Goal: Transaction & Acquisition: Book appointment/travel/reservation

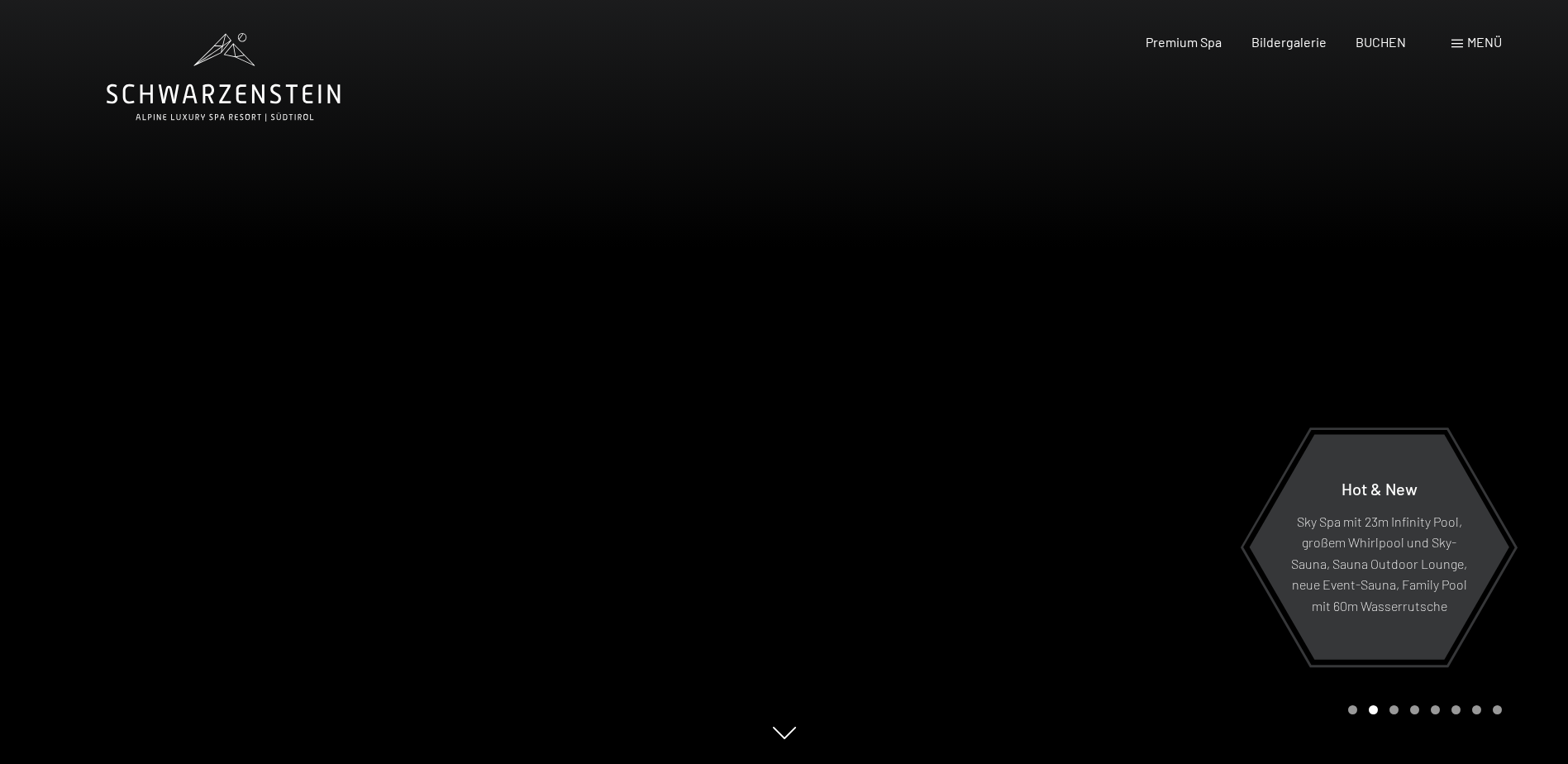
drag, startPoint x: 250, startPoint y: 463, endPoint x: 245, endPoint y: 478, distance: 15.8
click at [249, 466] on div at bounding box center [392, 382] width 784 height 764
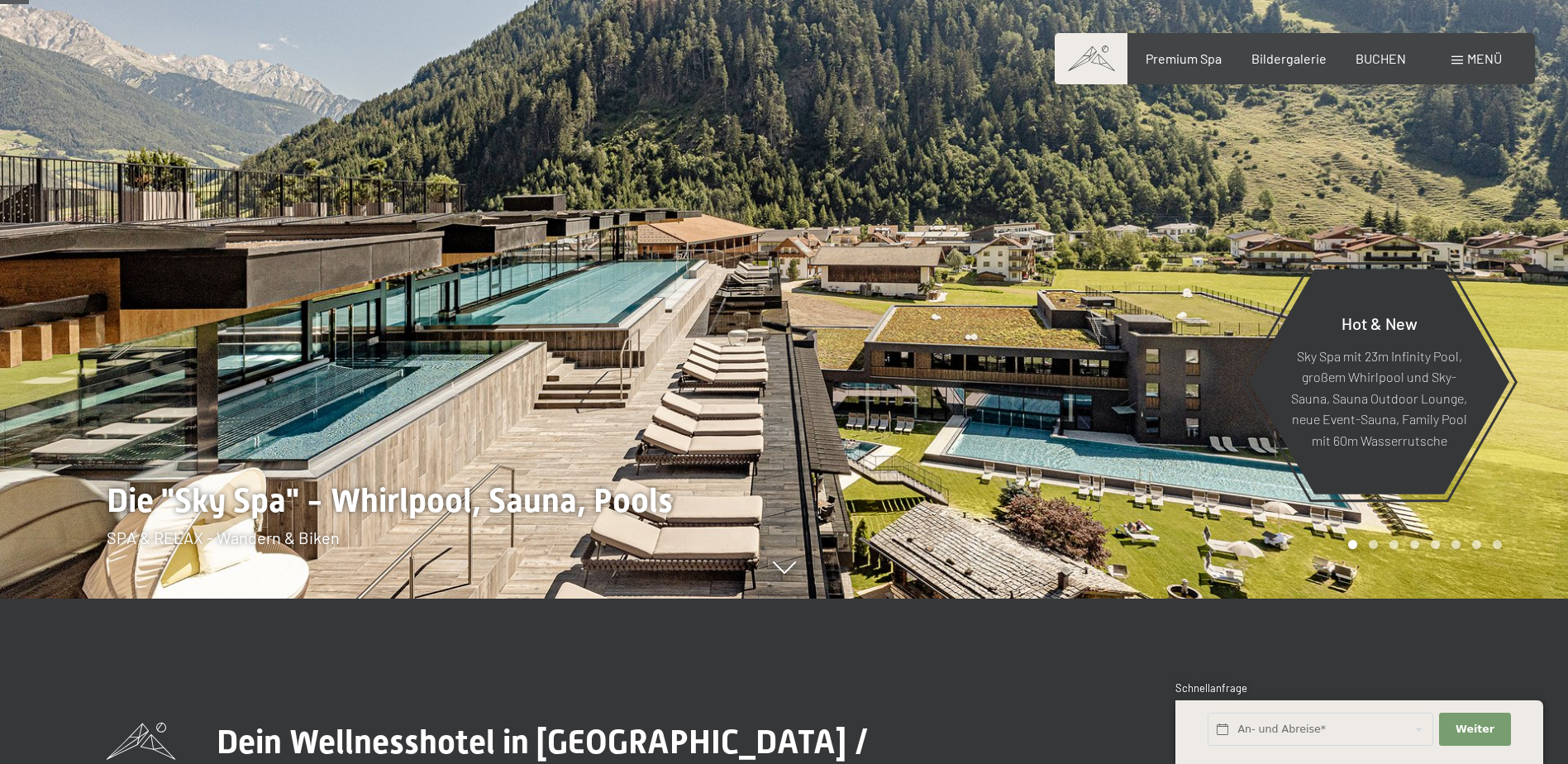
scroll to position [248, 0]
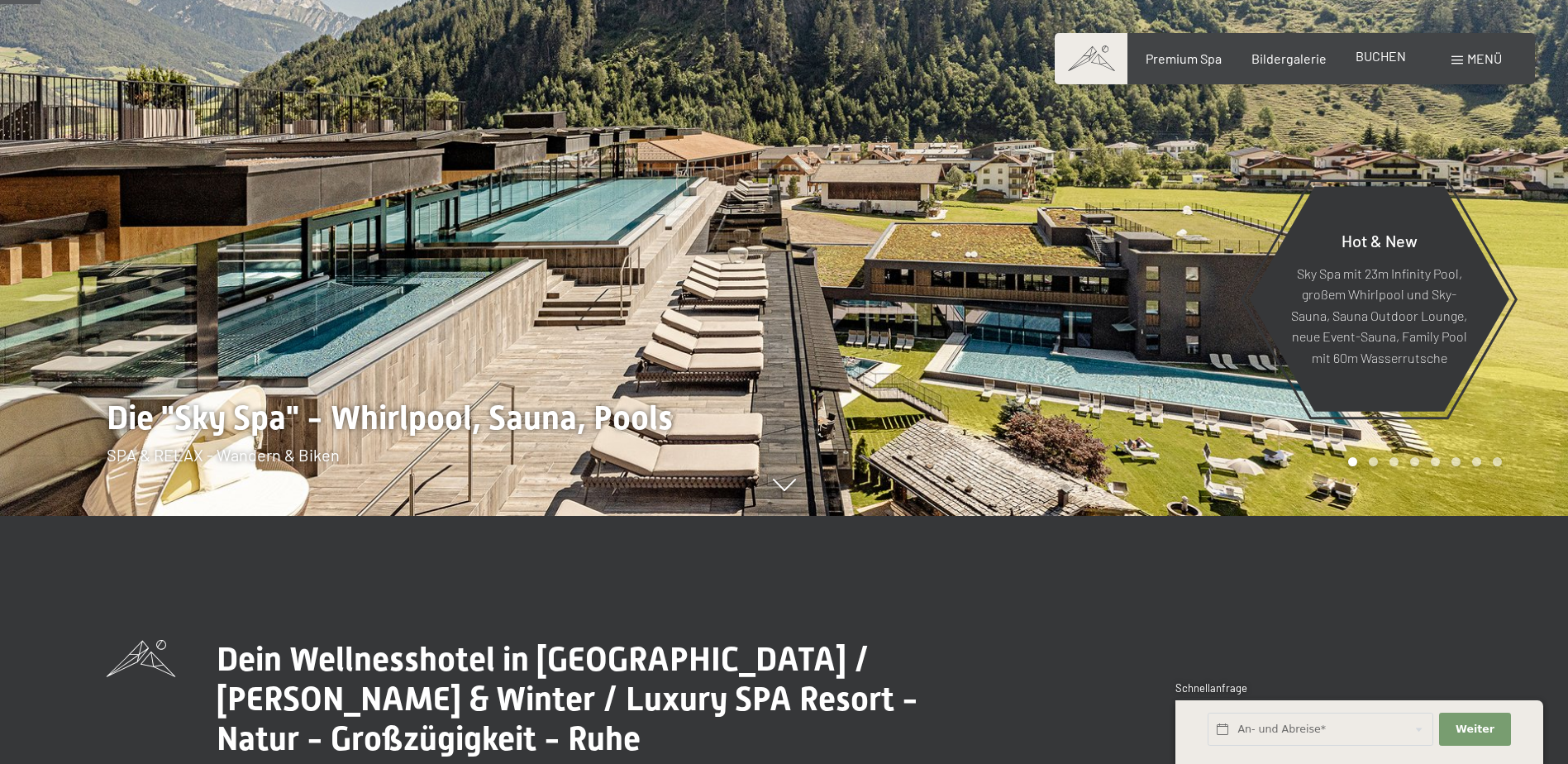
click at [1382, 55] on span "BUCHEN" at bounding box center [1380, 55] width 50 height 16
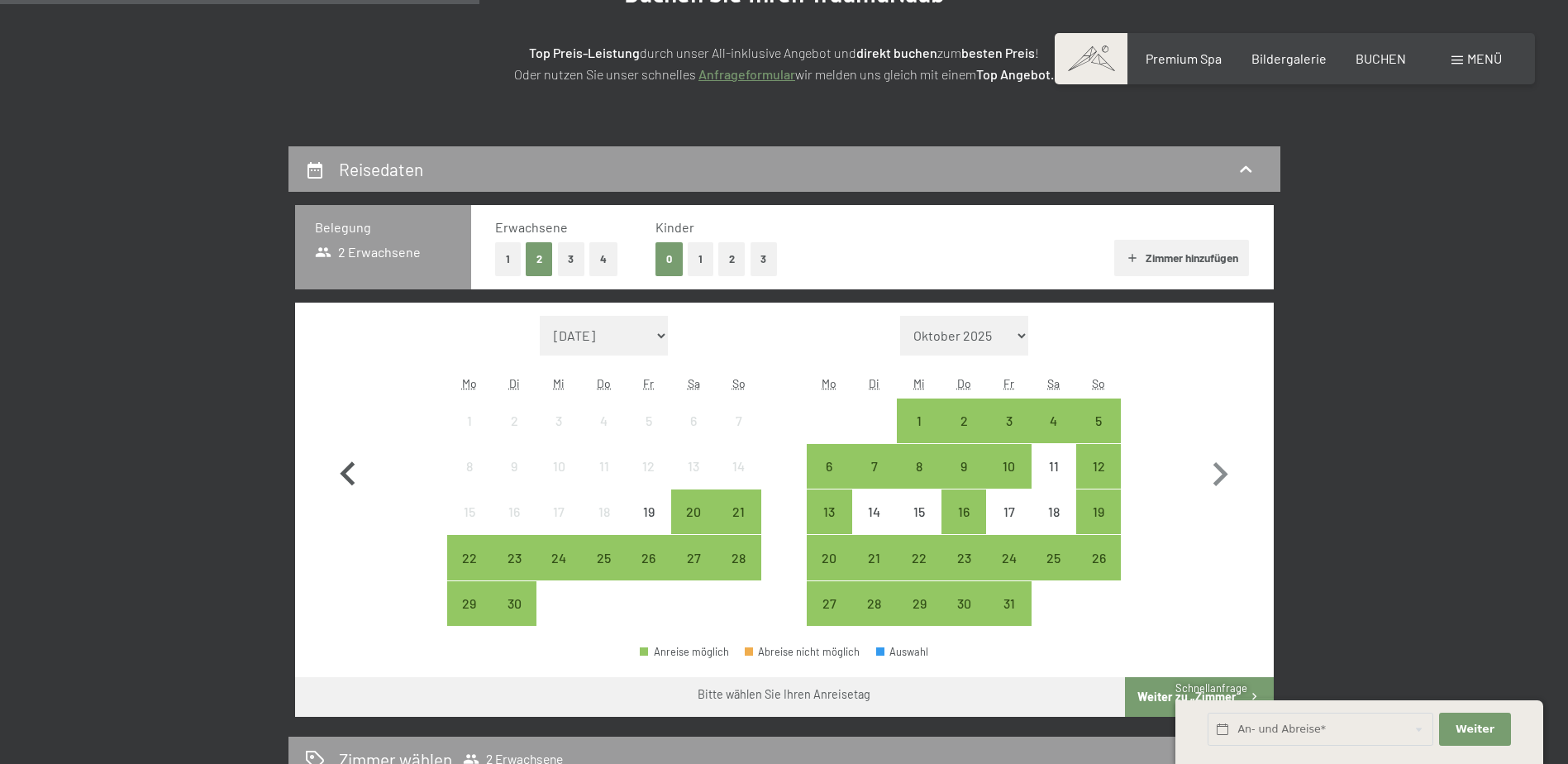
click at [355, 472] on icon "button" at bounding box center [347, 474] width 48 height 48
click at [342, 481] on icon "button" at bounding box center [347, 474] width 48 height 48
click at [1208, 473] on icon "button" at bounding box center [1219, 474] width 48 height 48
select select "2025-10-01"
select select "2025-11-01"
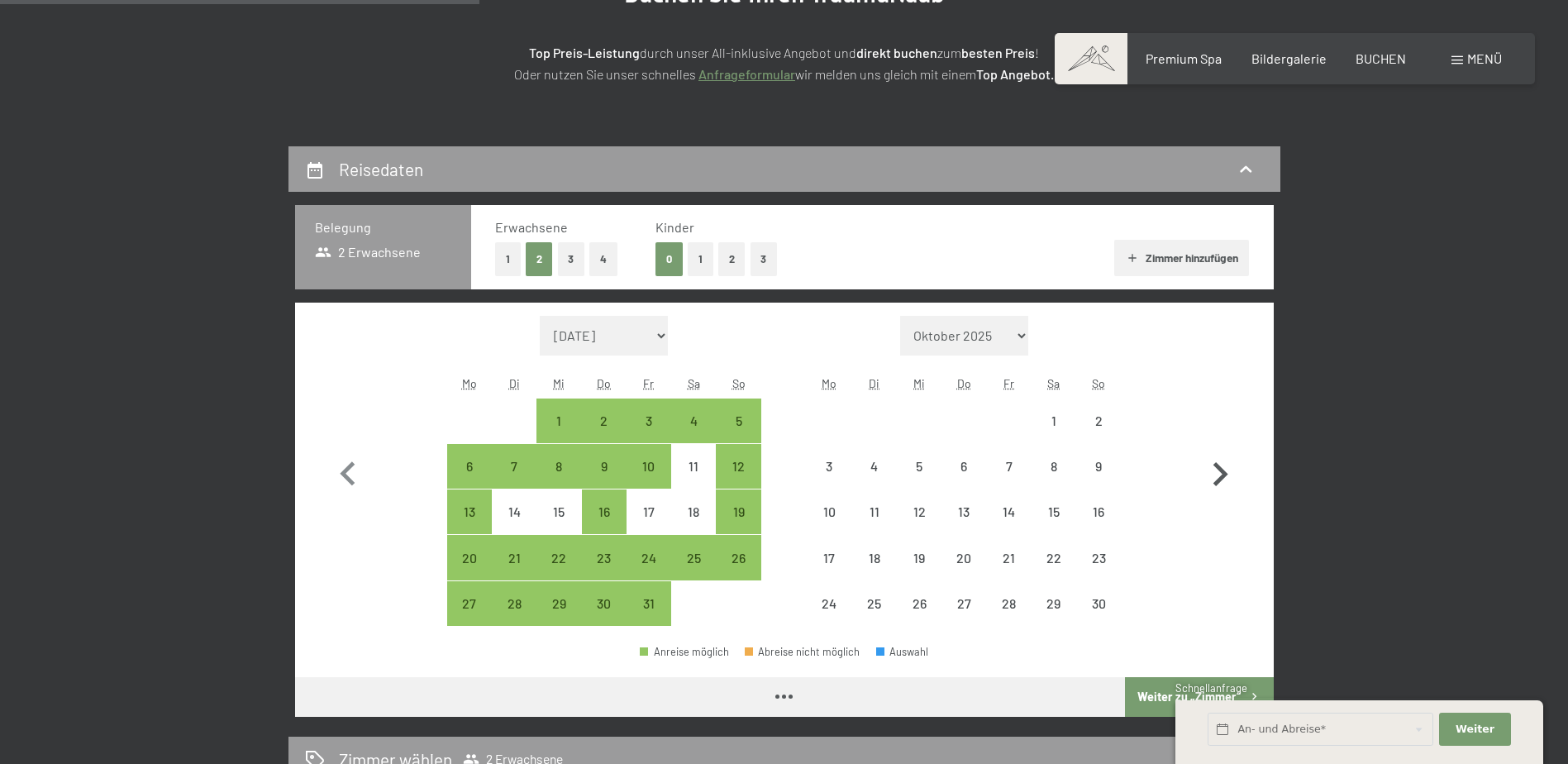
click at [1215, 477] on icon "button" at bounding box center [1219, 474] width 48 height 48
select select "2025-11-01"
select select "2025-12-01"
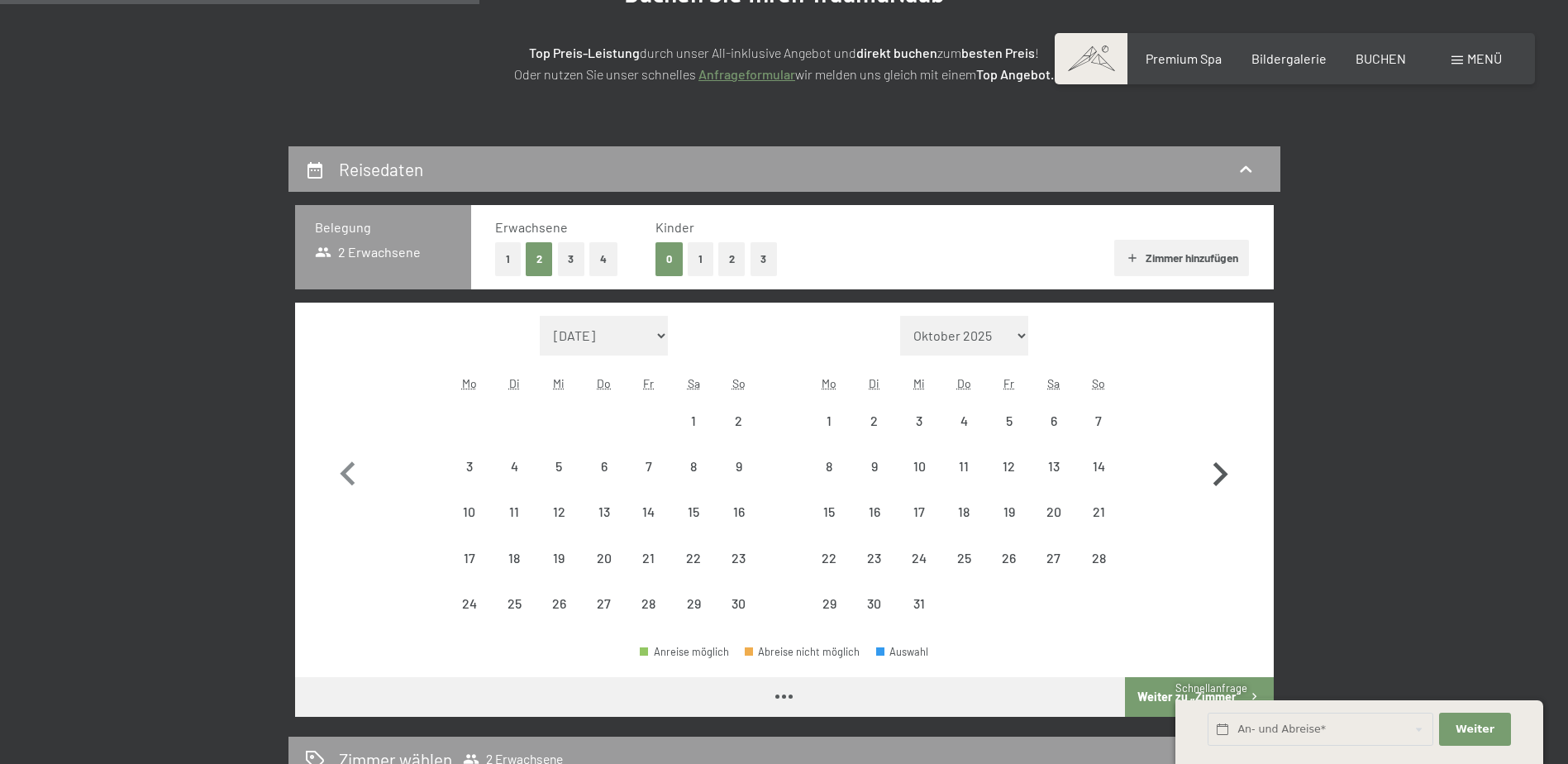
click at [1224, 474] on icon "button" at bounding box center [1221, 474] width 15 height 24
select select "2025-12-01"
select select "2026-01-01"
click at [1224, 474] on icon "button" at bounding box center [1221, 474] width 15 height 24
select select "2026-01-01"
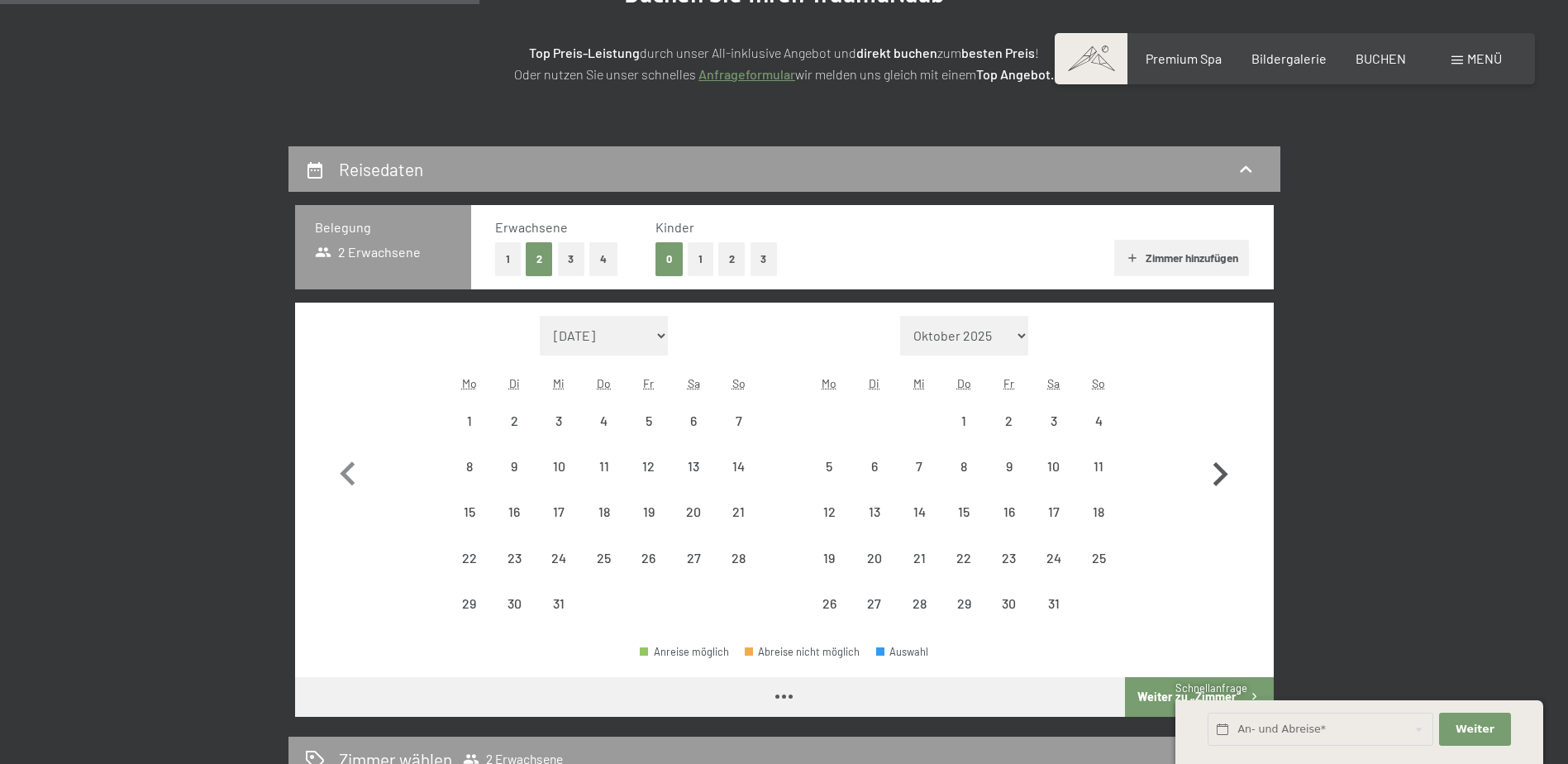
select select "2026-02-01"
click at [1224, 474] on icon "button" at bounding box center [1221, 474] width 15 height 24
select select "2026-02-01"
select select "2026-03-01"
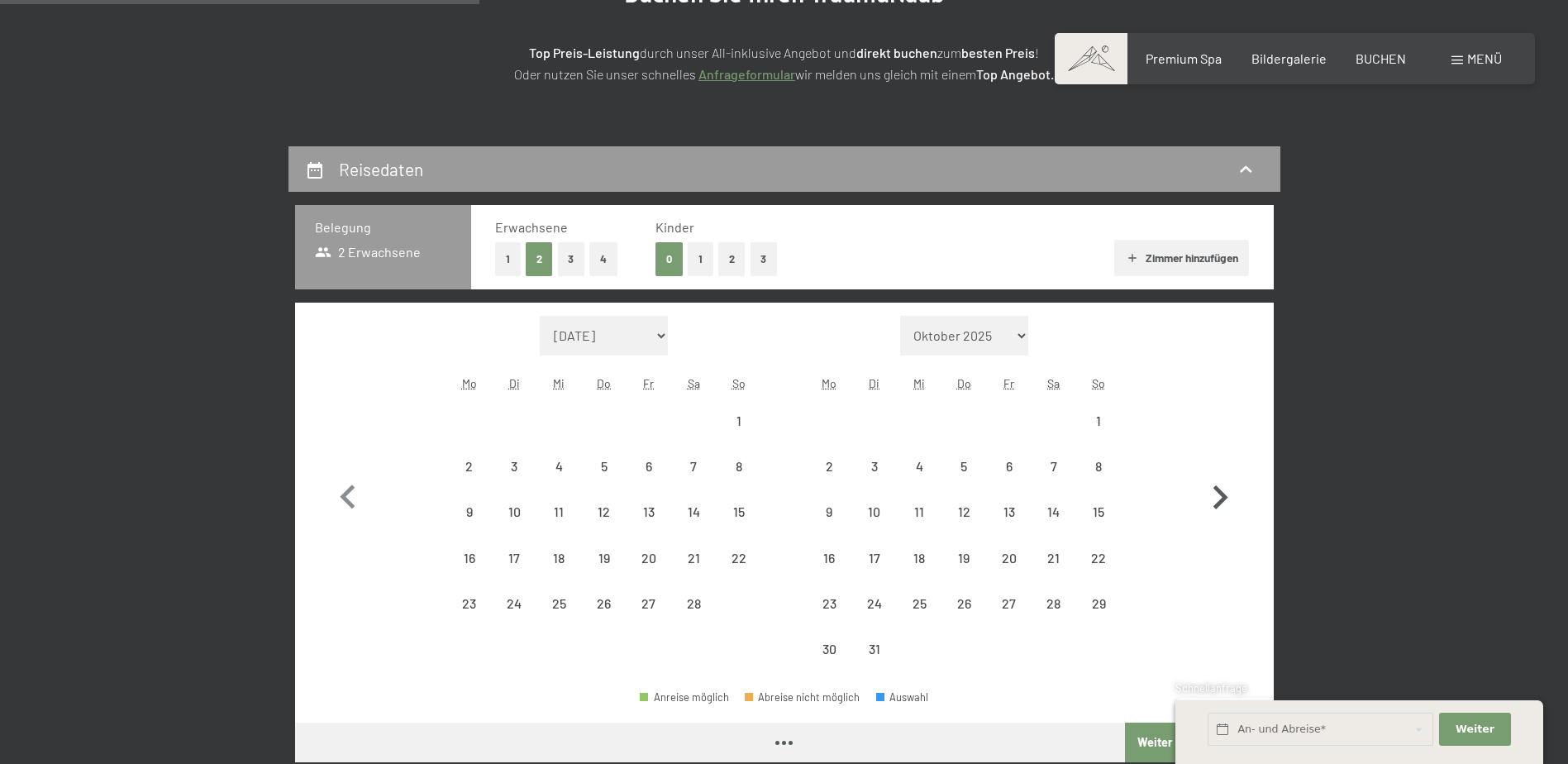
click at [1224, 474] on icon "button" at bounding box center [1219, 497] width 48 height 48
select select "2026-03-01"
select select "2026-04-01"
select select "2026-03-01"
select select "2026-04-01"
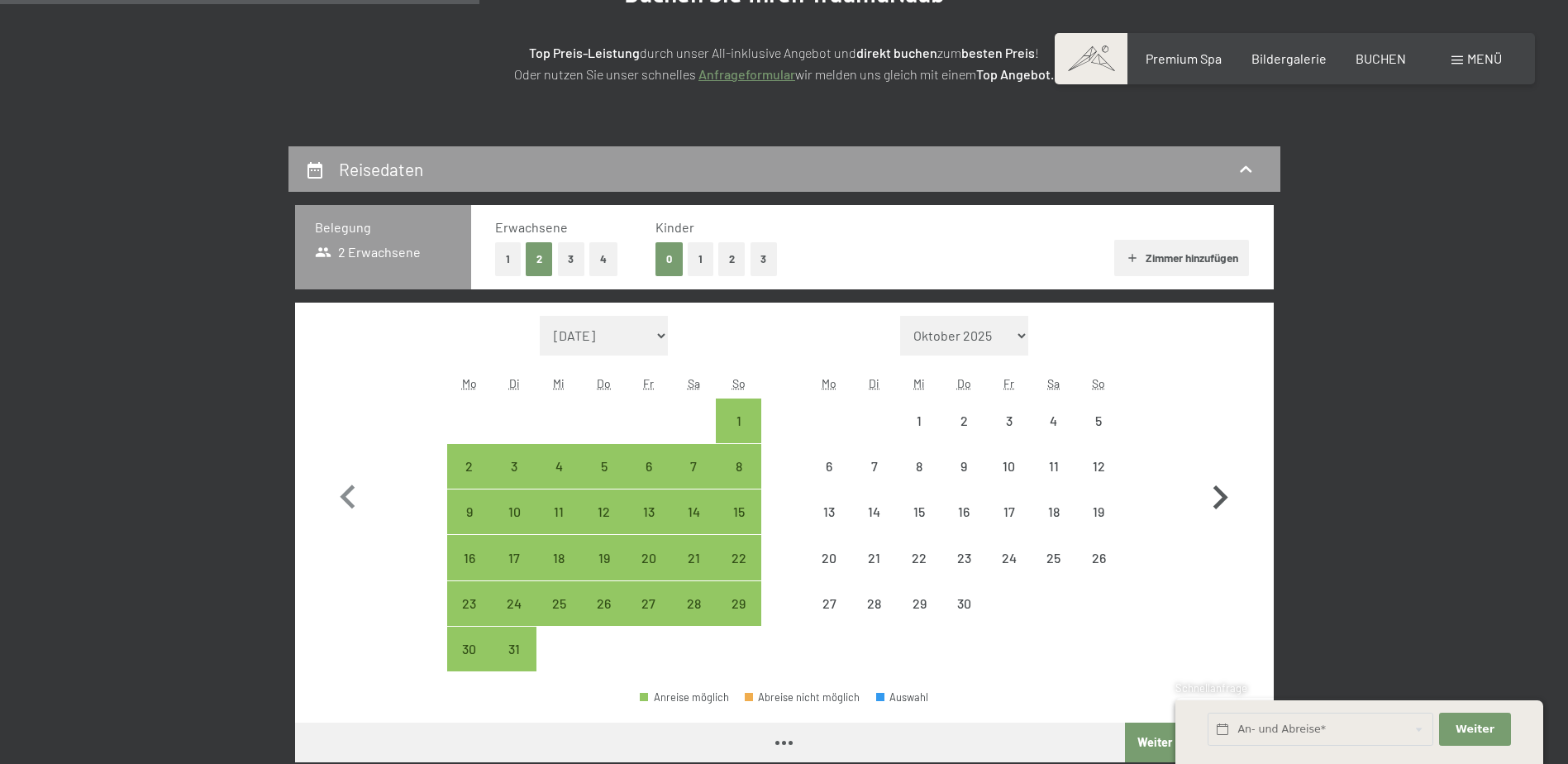
select select "2026-03-01"
select select "2026-04-01"
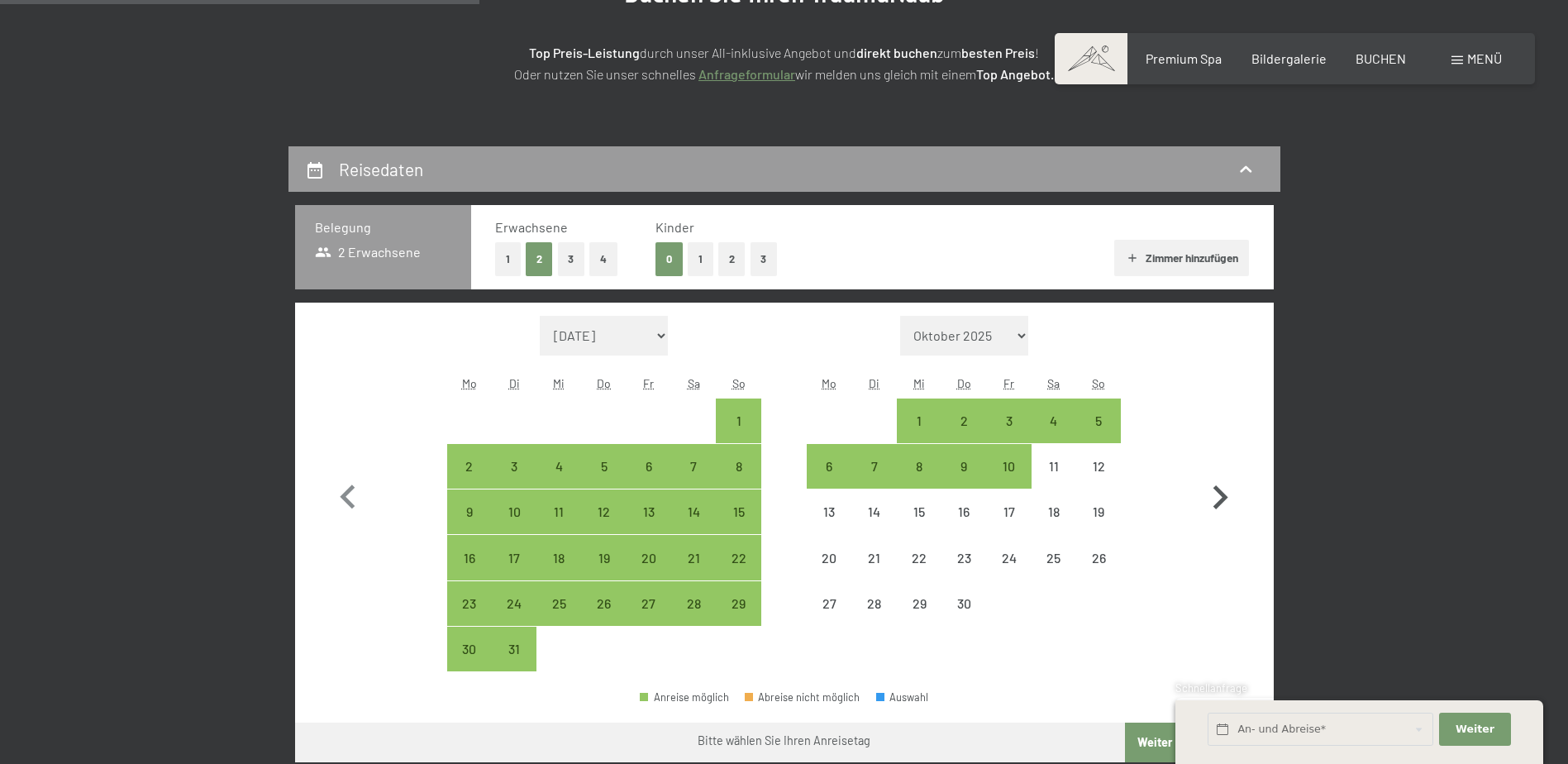
click at [1224, 474] on icon "button" at bounding box center [1219, 497] width 48 height 48
select select "2026-04-01"
select select "2026-05-01"
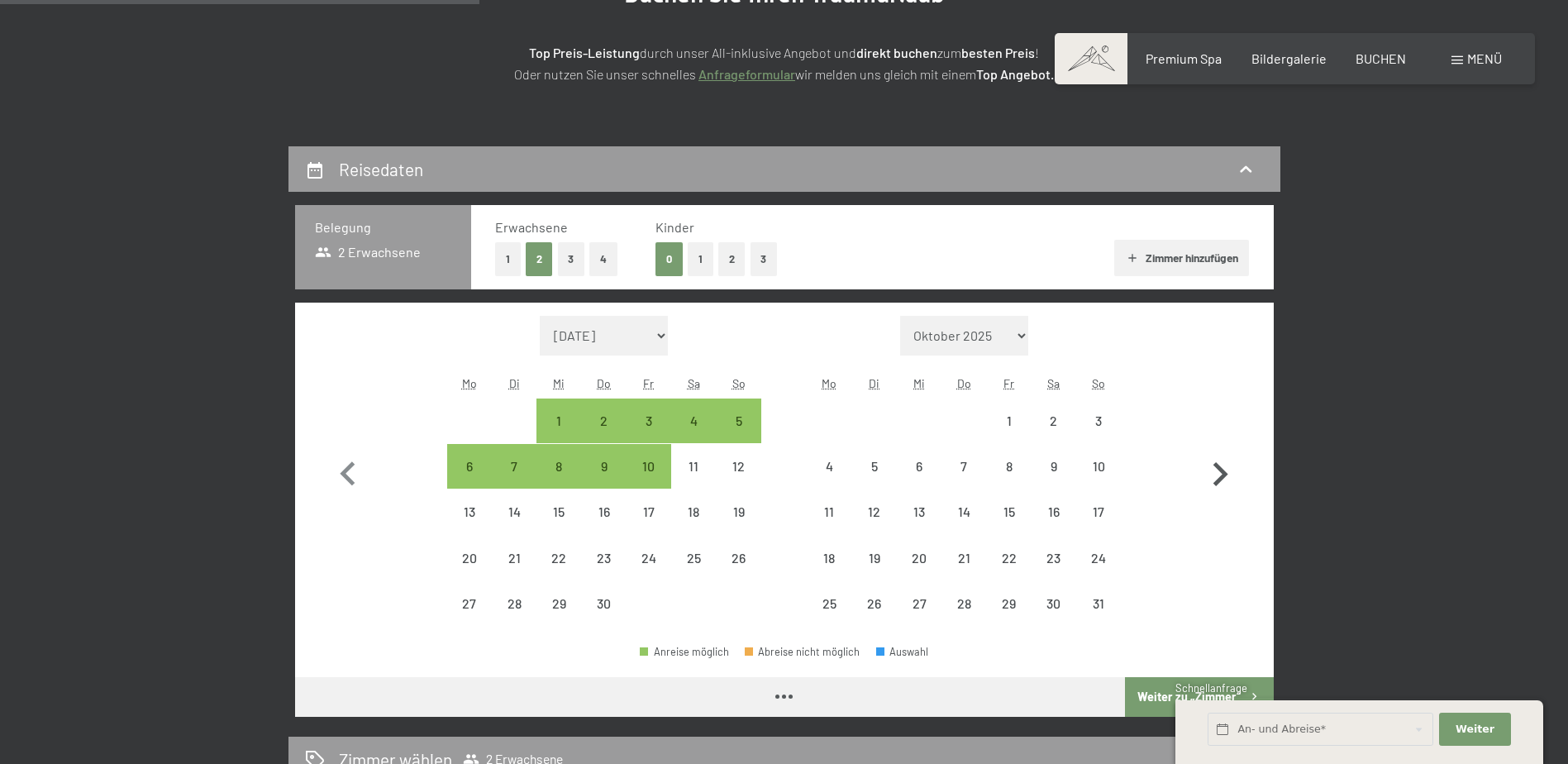
select select "2026-04-01"
select select "2026-05-01"
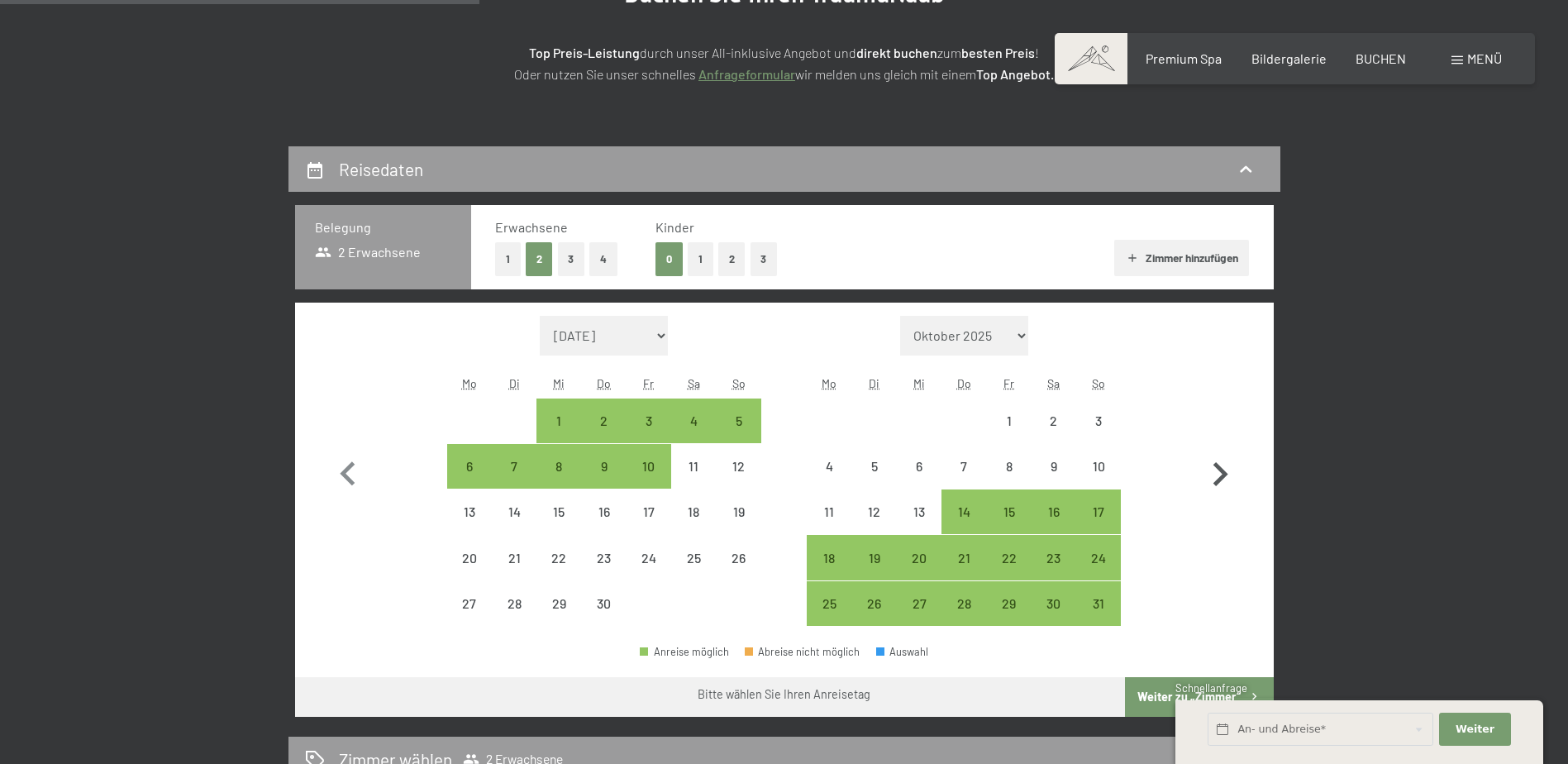
click at [1224, 474] on icon "button" at bounding box center [1221, 474] width 15 height 24
select select "2026-05-01"
select select "2026-06-01"
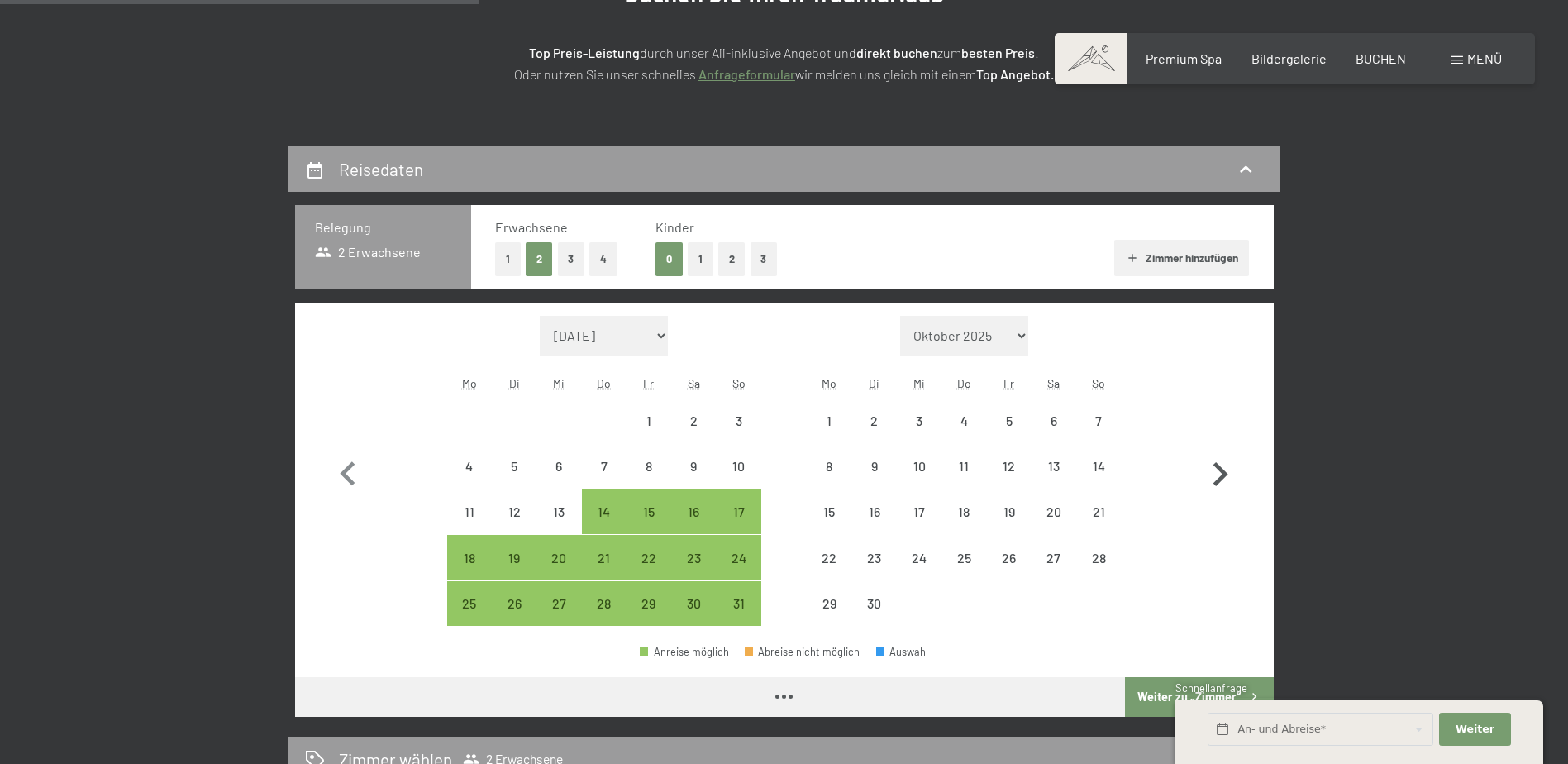
select select "2026-05-01"
select select "2026-06-01"
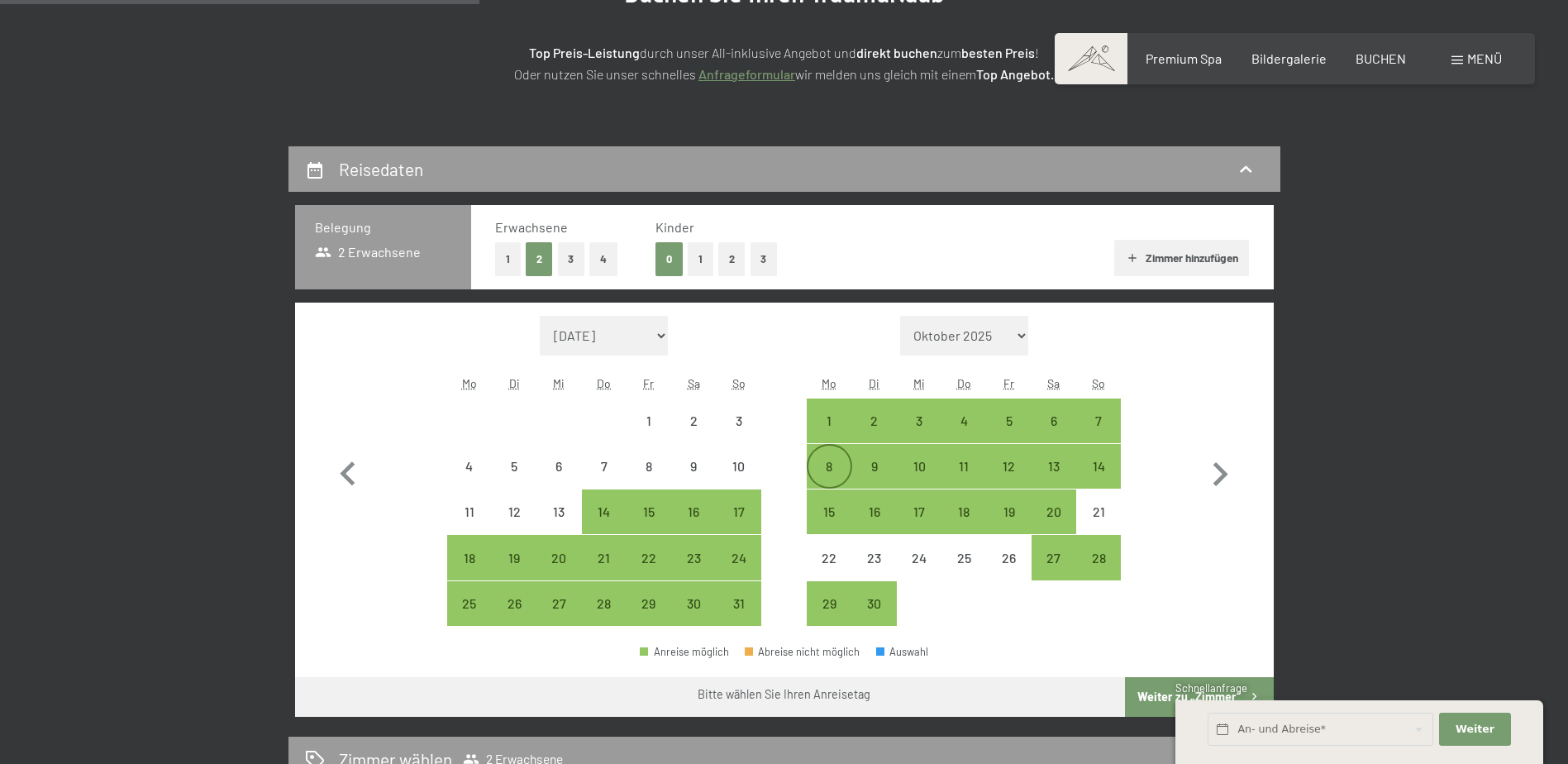
click at [840, 475] on div "8" at bounding box center [829, 481] width 42 height 42
select select "2026-05-01"
select select "2026-06-01"
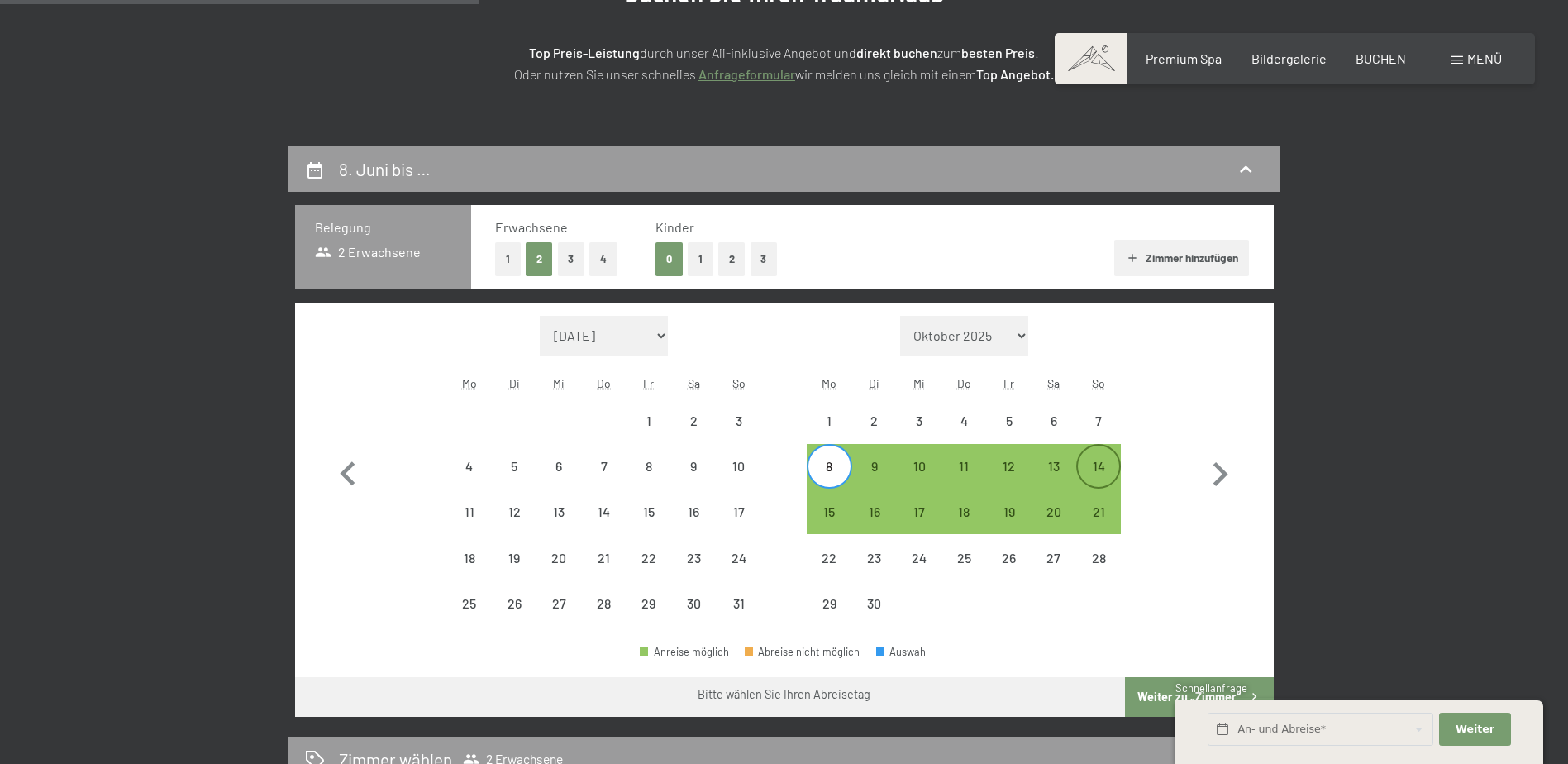
click at [1113, 465] on div "14" at bounding box center [1098, 481] width 42 height 42
select select "2026-05-01"
select select "2026-06-01"
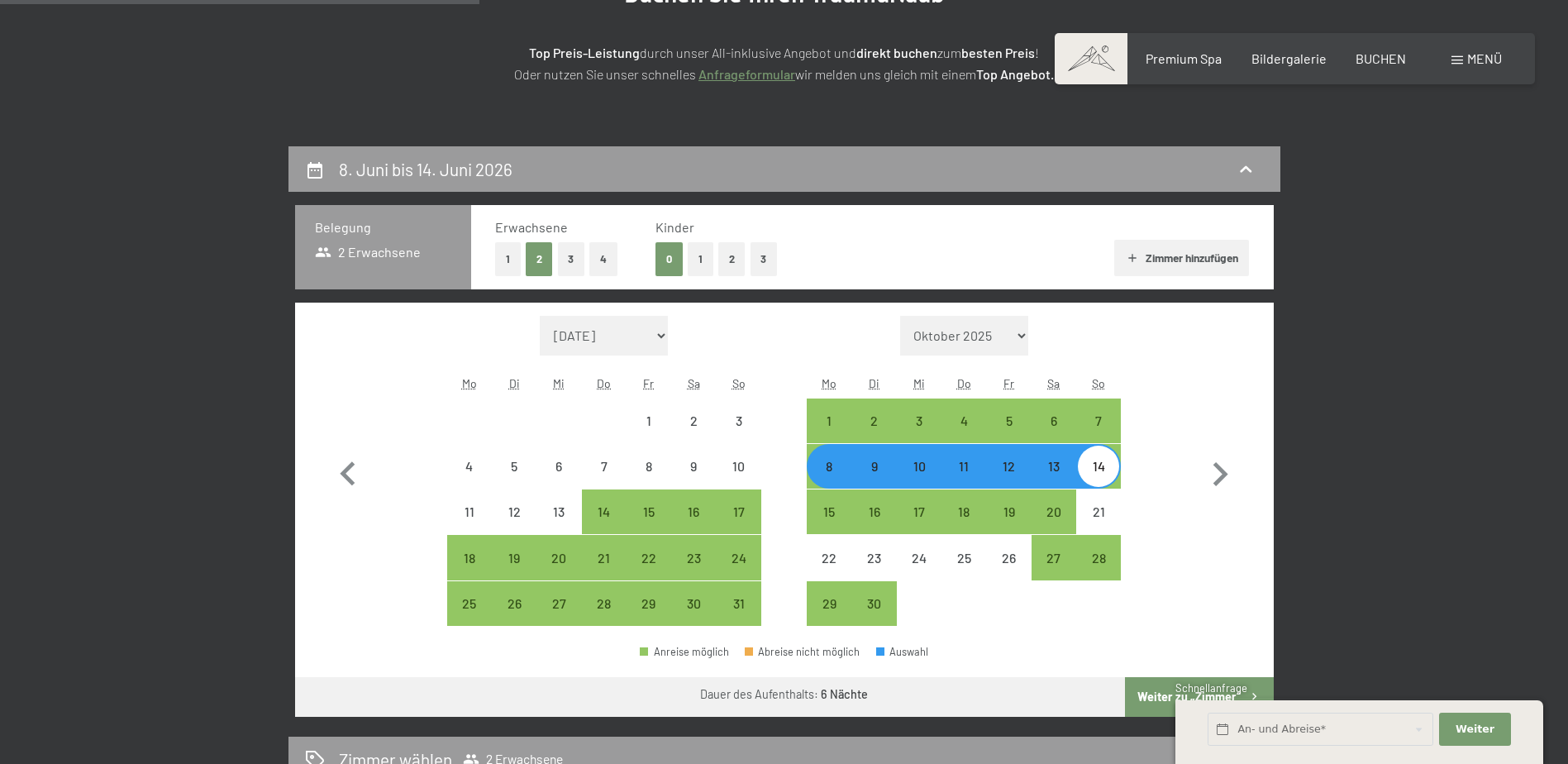
click at [832, 477] on div "8" at bounding box center [829, 481] width 42 height 42
select select "2026-05-01"
select select "2026-06-01"
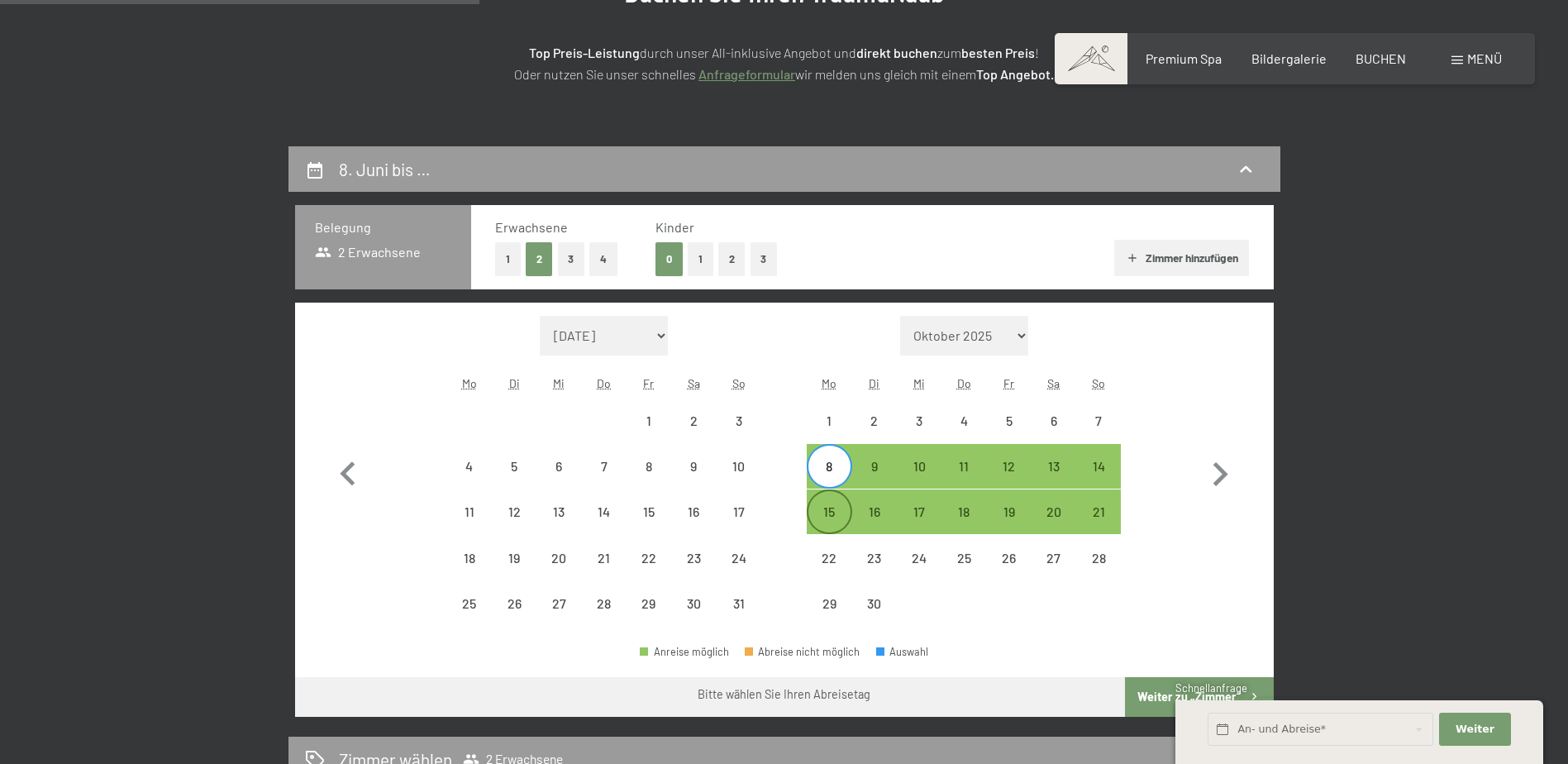
click at [832, 506] on div "15" at bounding box center [829, 526] width 42 height 42
select select "2026-05-01"
select select "2026-06-01"
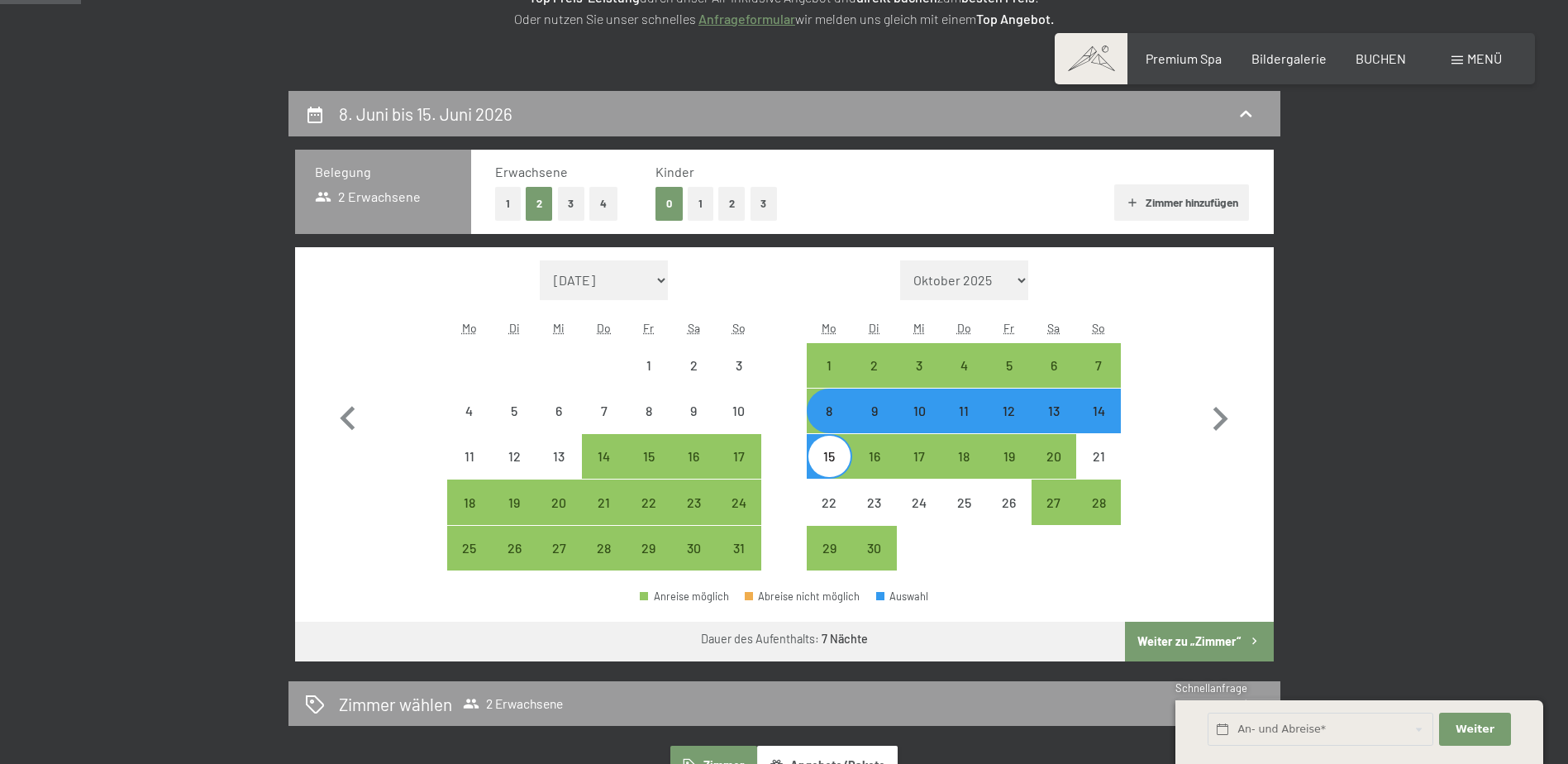
scroll to position [331, 0]
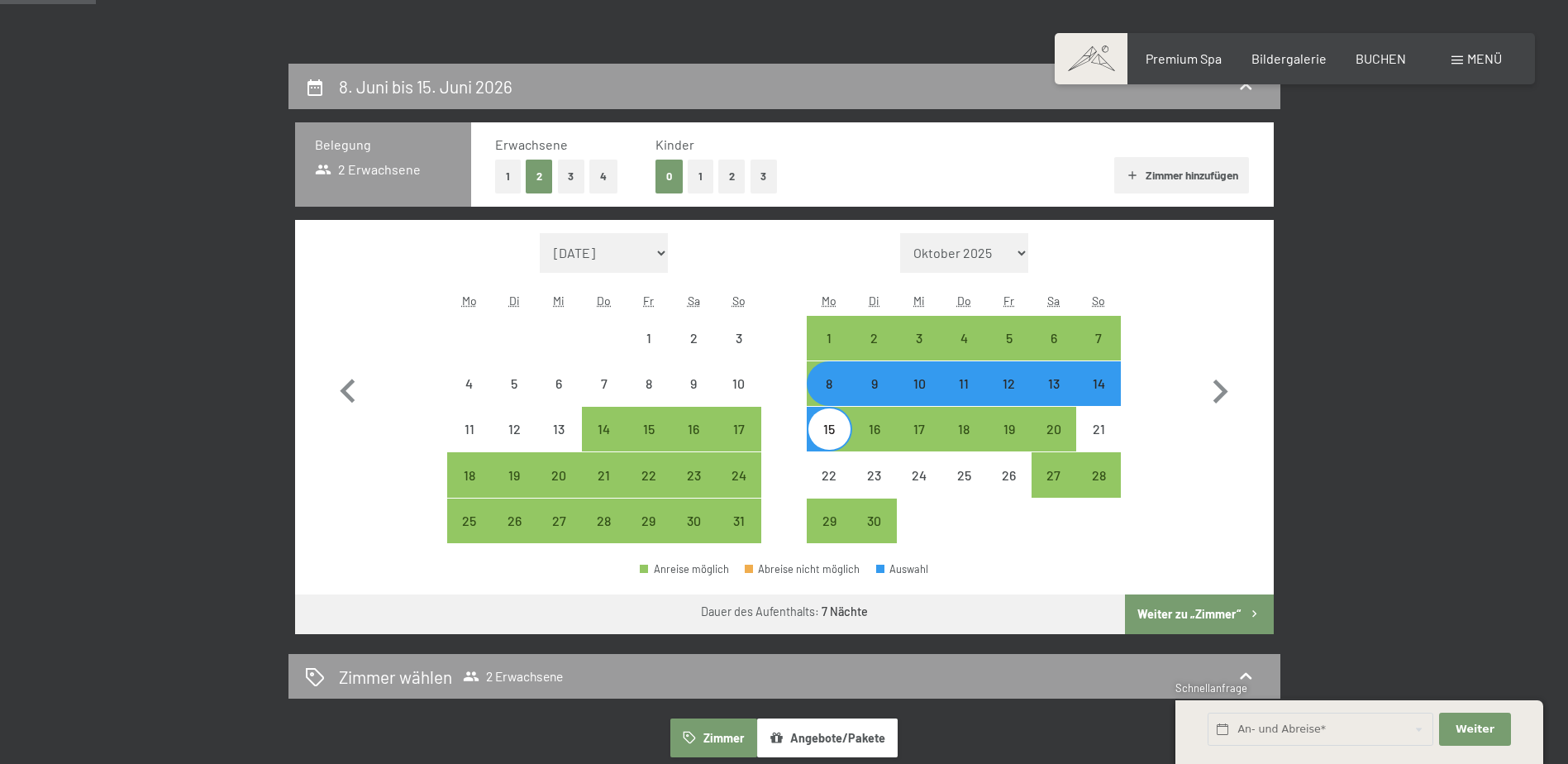
click at [1167, 600] on button "Weiter zu „Zimmer“" at bounding box center [1198, 615] width 148 height 40
select select "2026-05-01"
select select "2026-06-01"
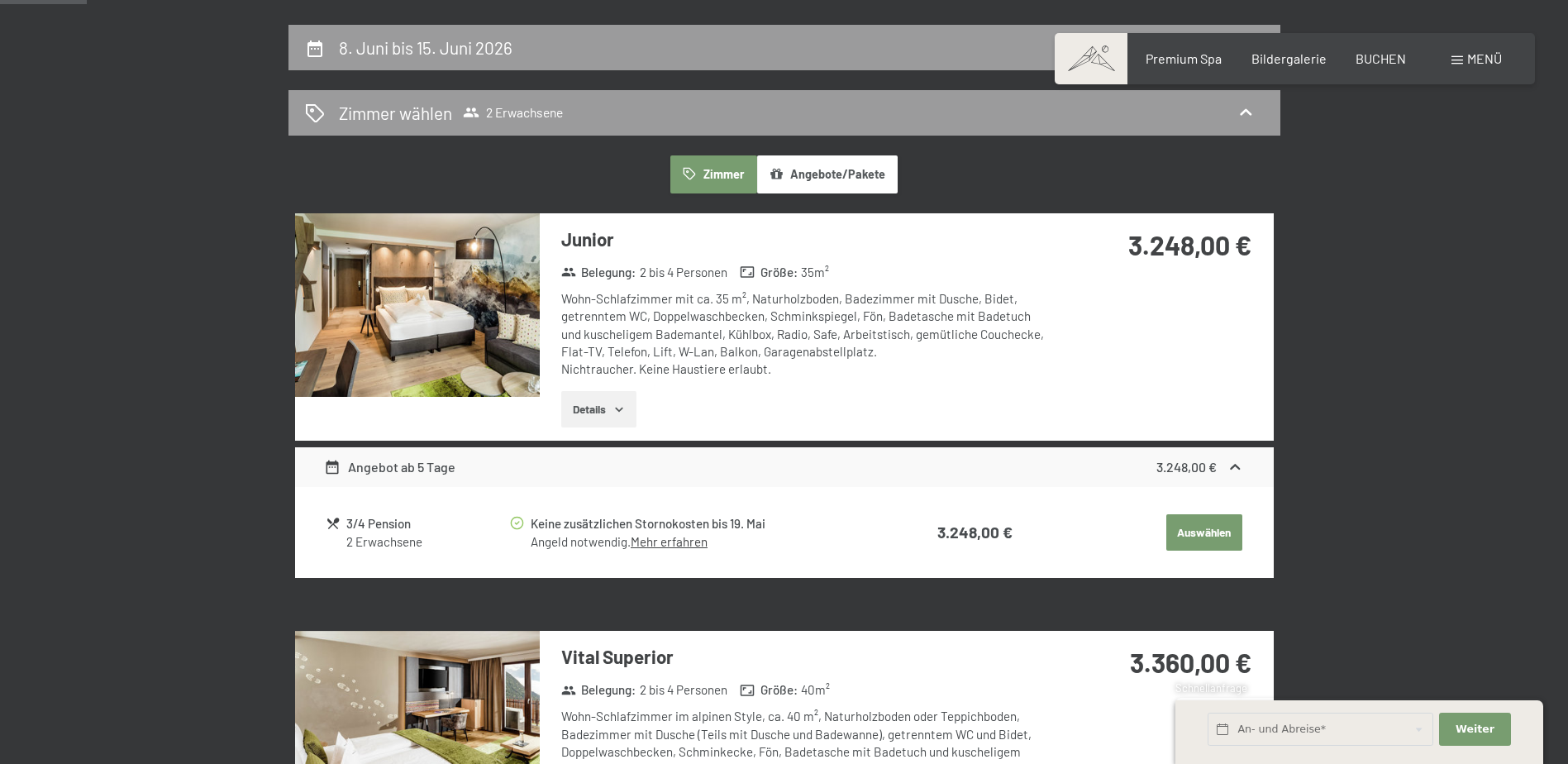
scroll to position [229, 0]
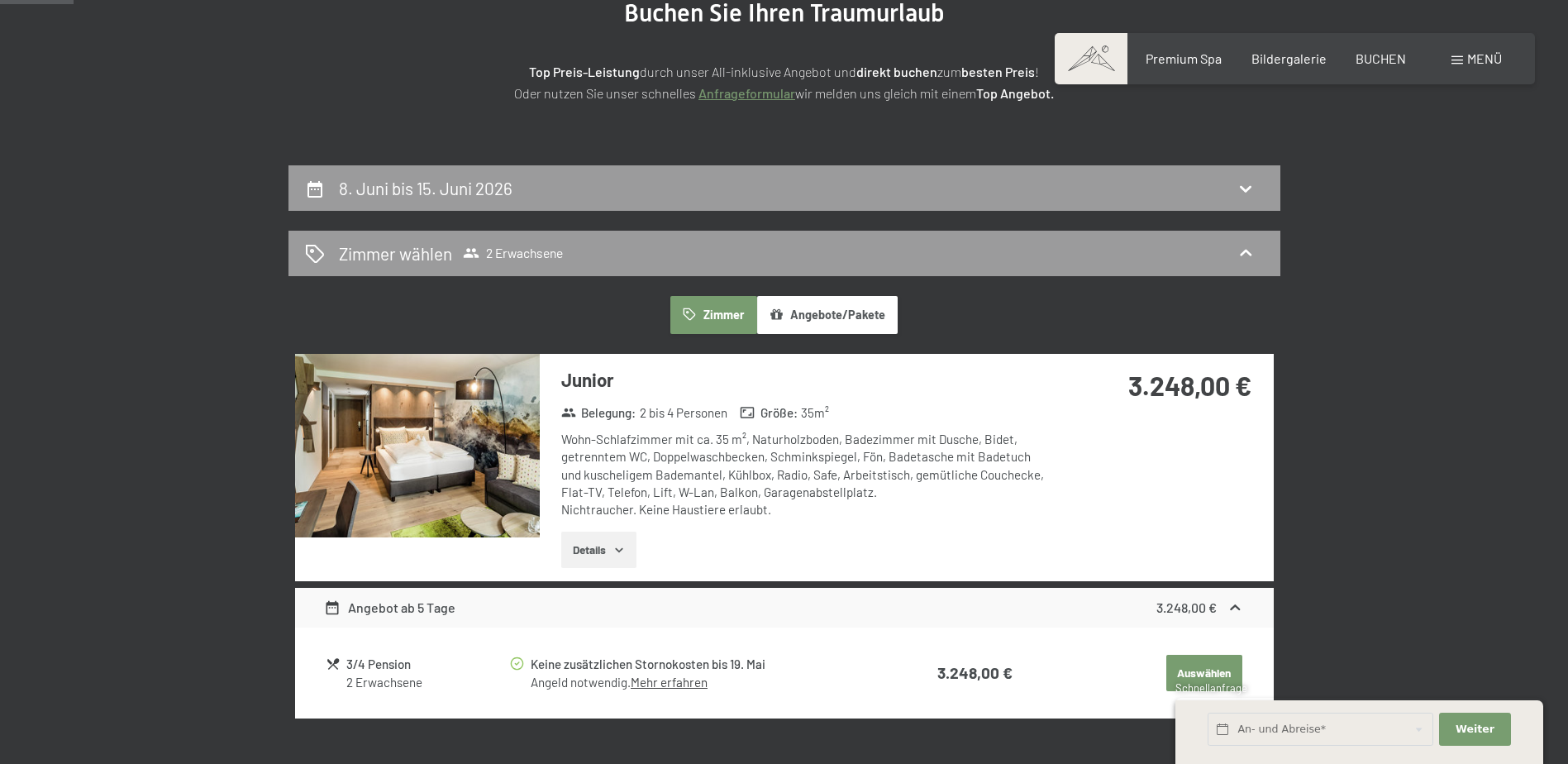
click at [884, 303] on button "Angebote/Pakete" at bounding box center [827, 316] width 140 height 38
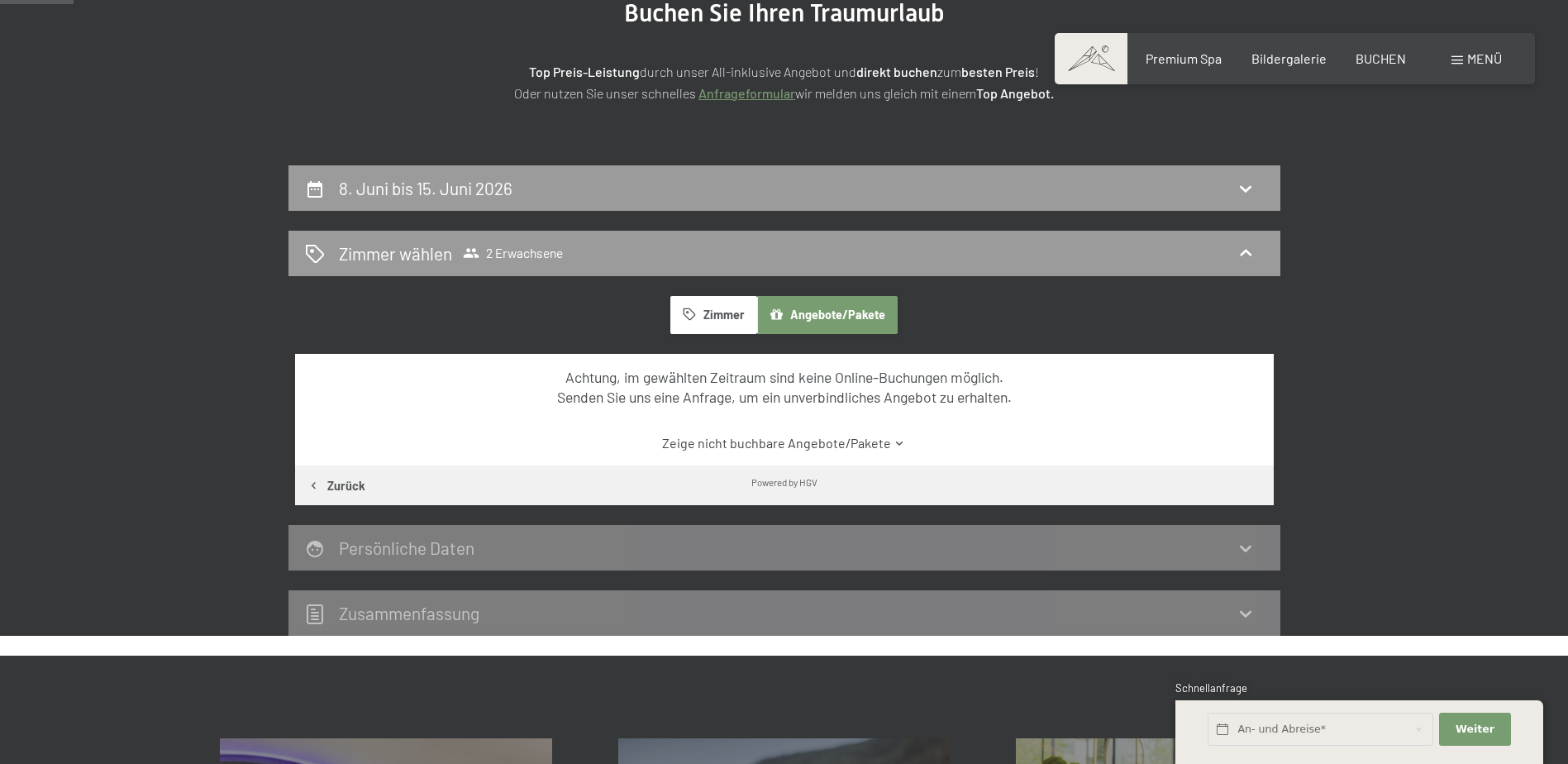
click at [713, 321] on button "Zimmer" at bounding box center [713, 316] width 86 height 38
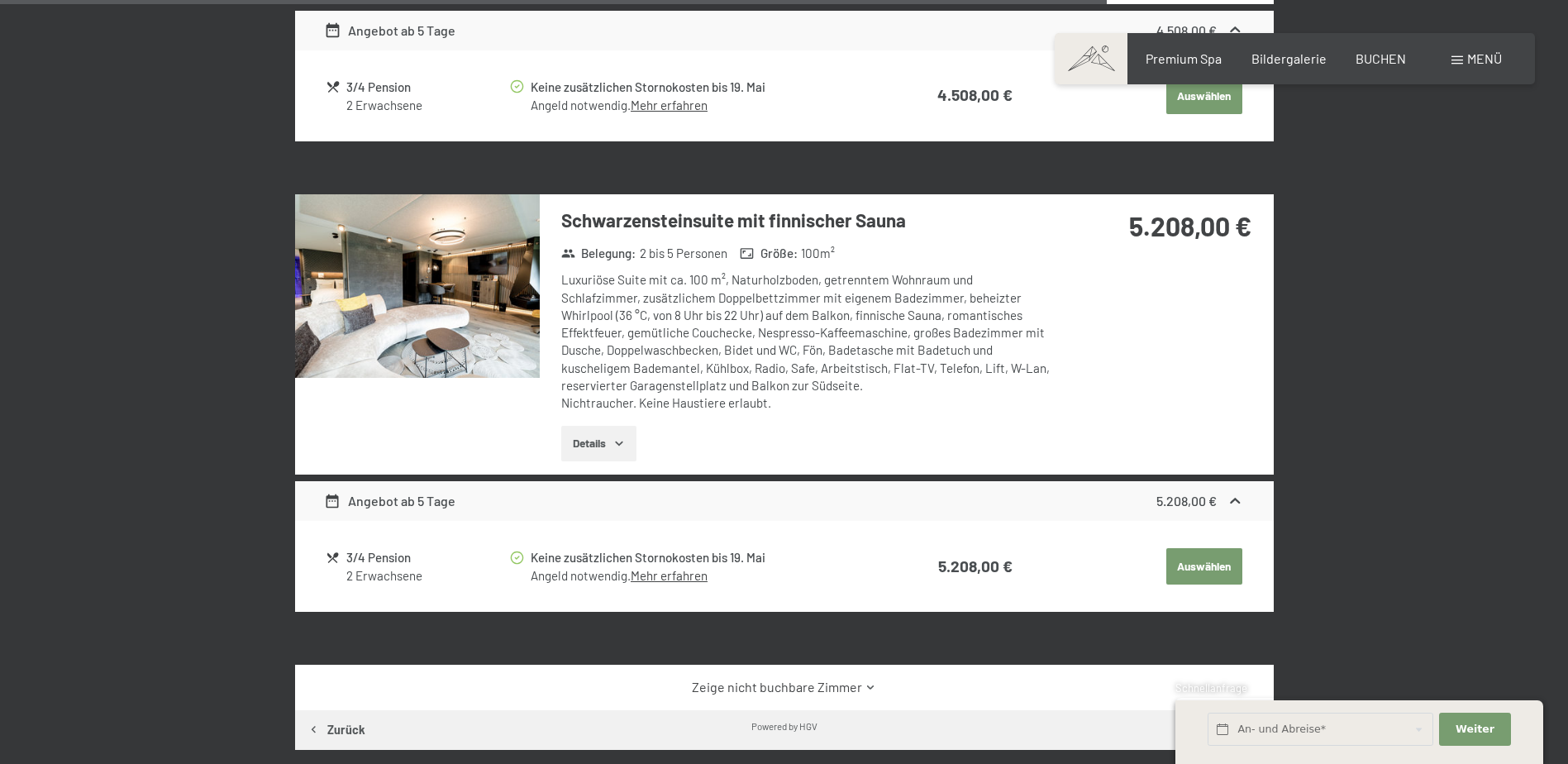
scroll to position [3454, 0]
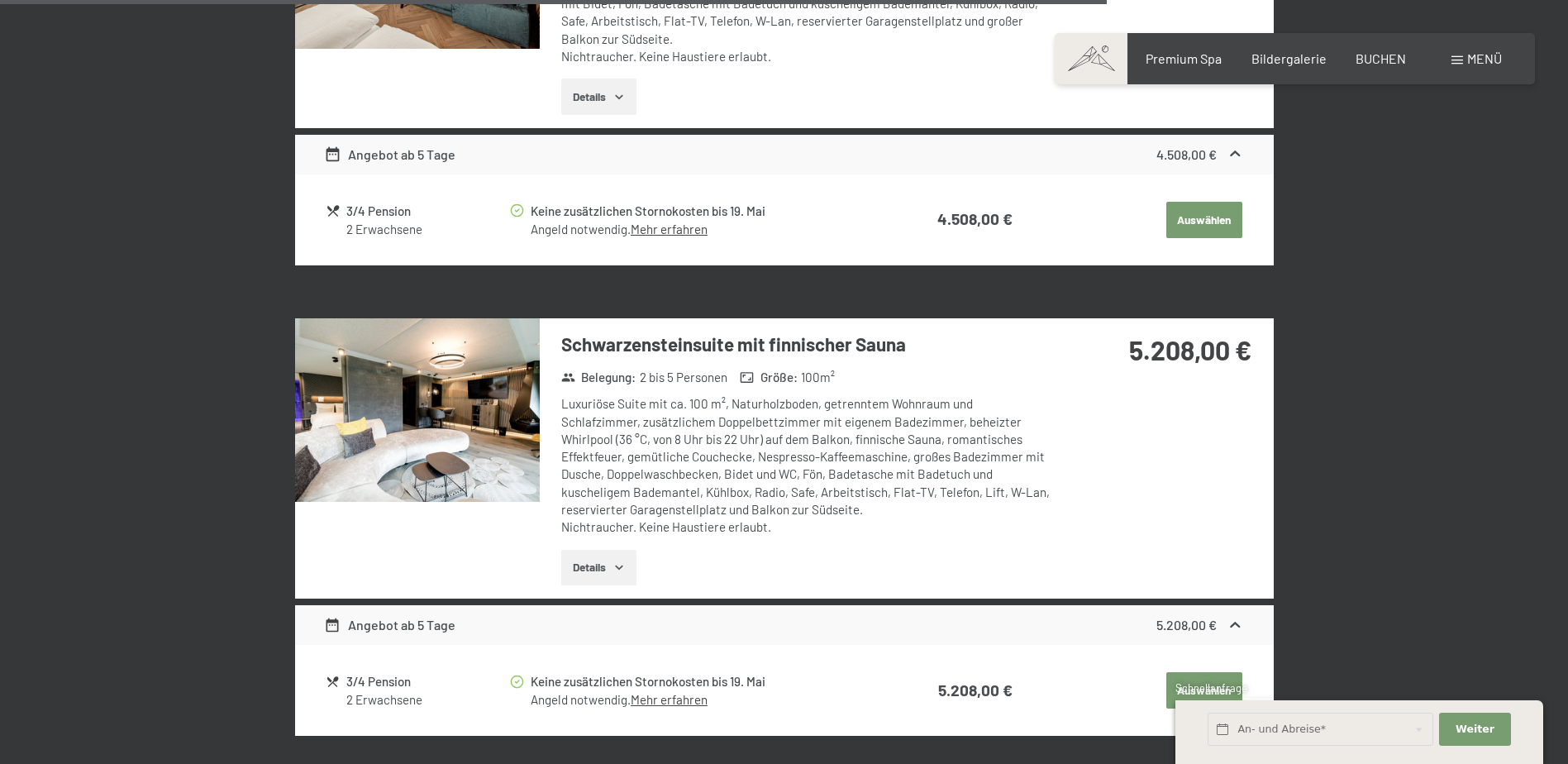
click at [584, 568] on button "Details" at bounding box center [598, 569] width 75 height 37
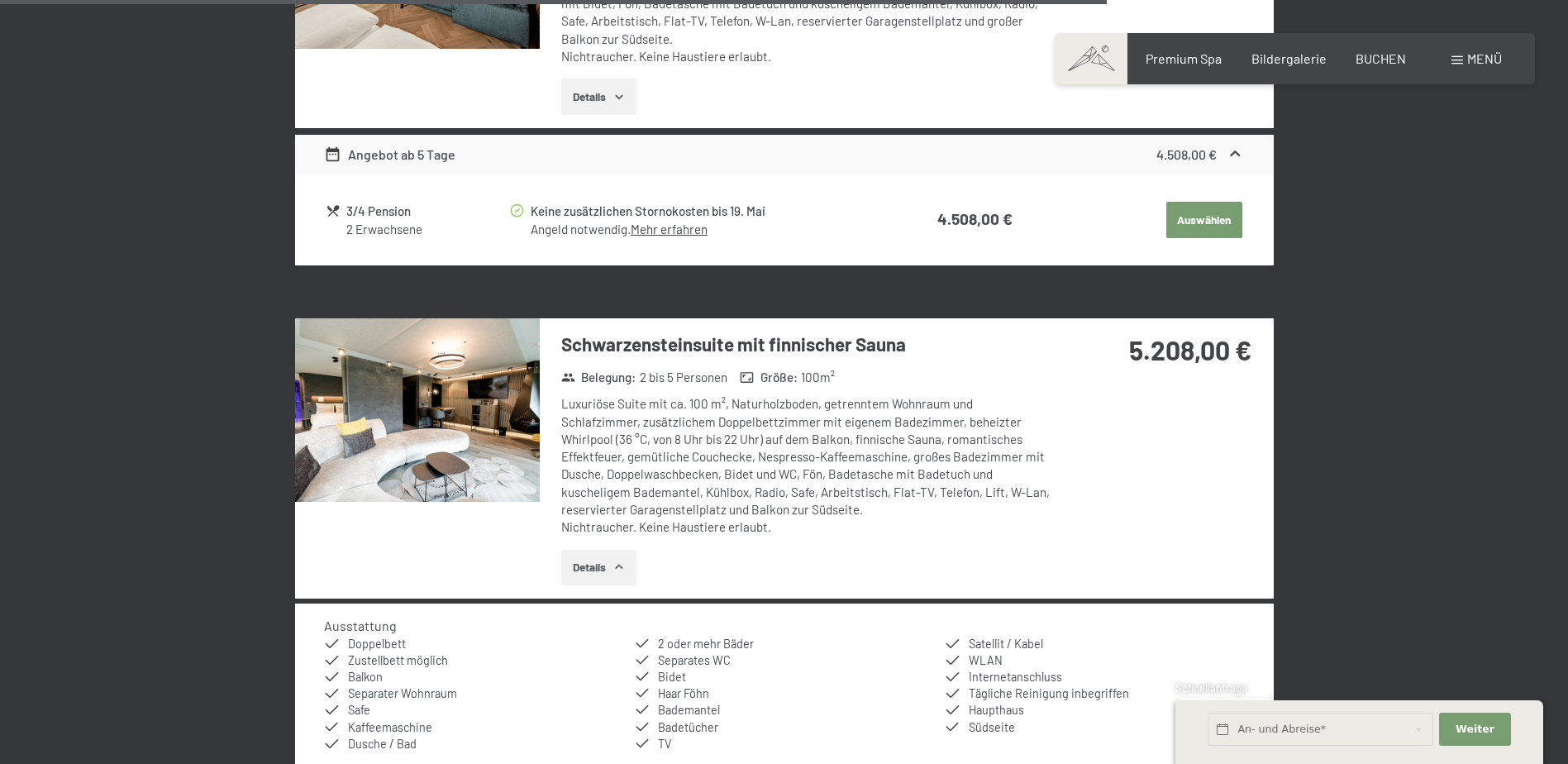
click at [487, 476] on img at bounding box center [417, 410] width 245 height 184
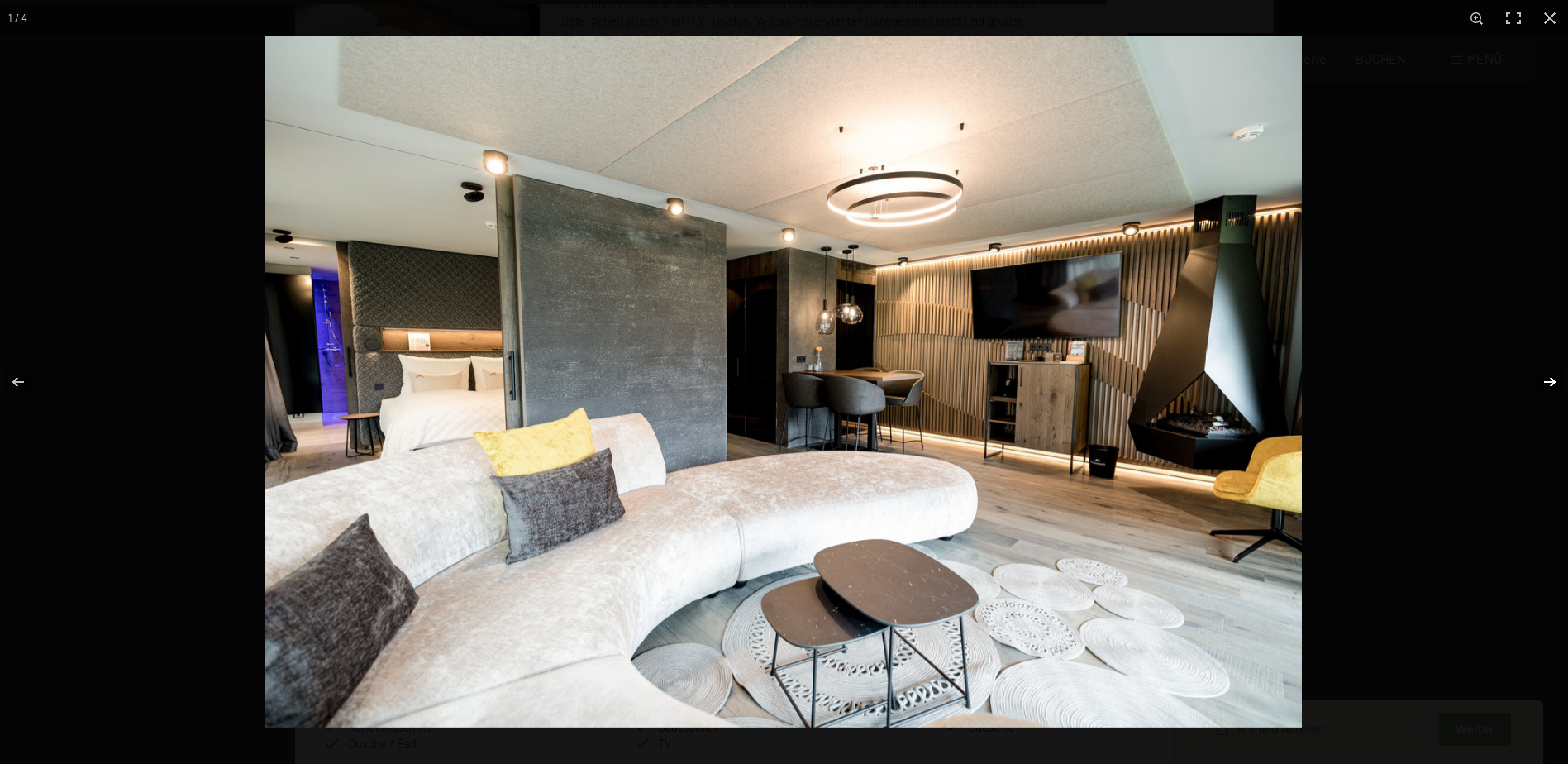
click at [1557, 382] on button "button" at bounding box center [1538, 382] width 58 height 83
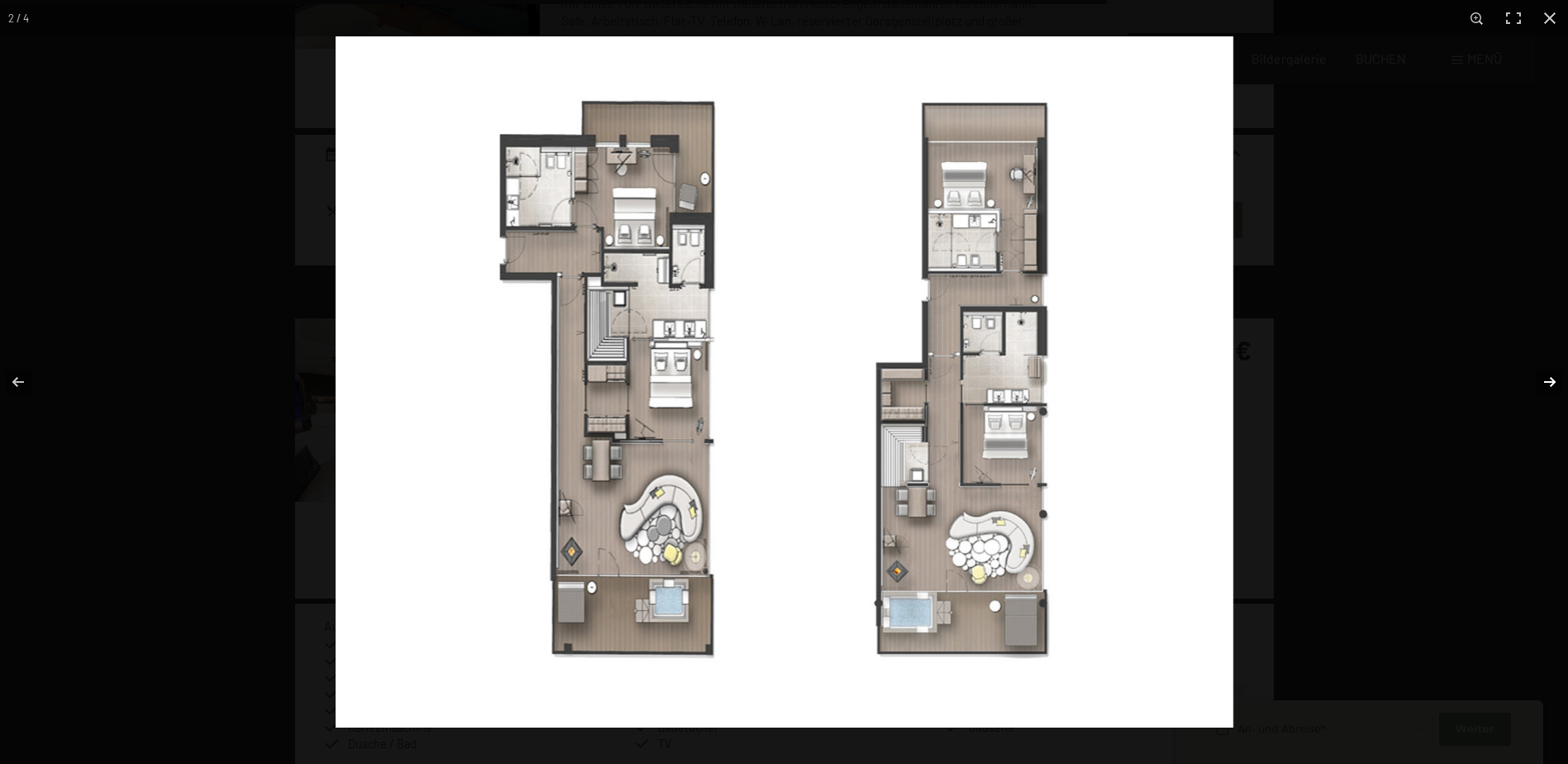
click at [1555, 382] on button "button" at bounding box center [1538, 382] width 58 height 83
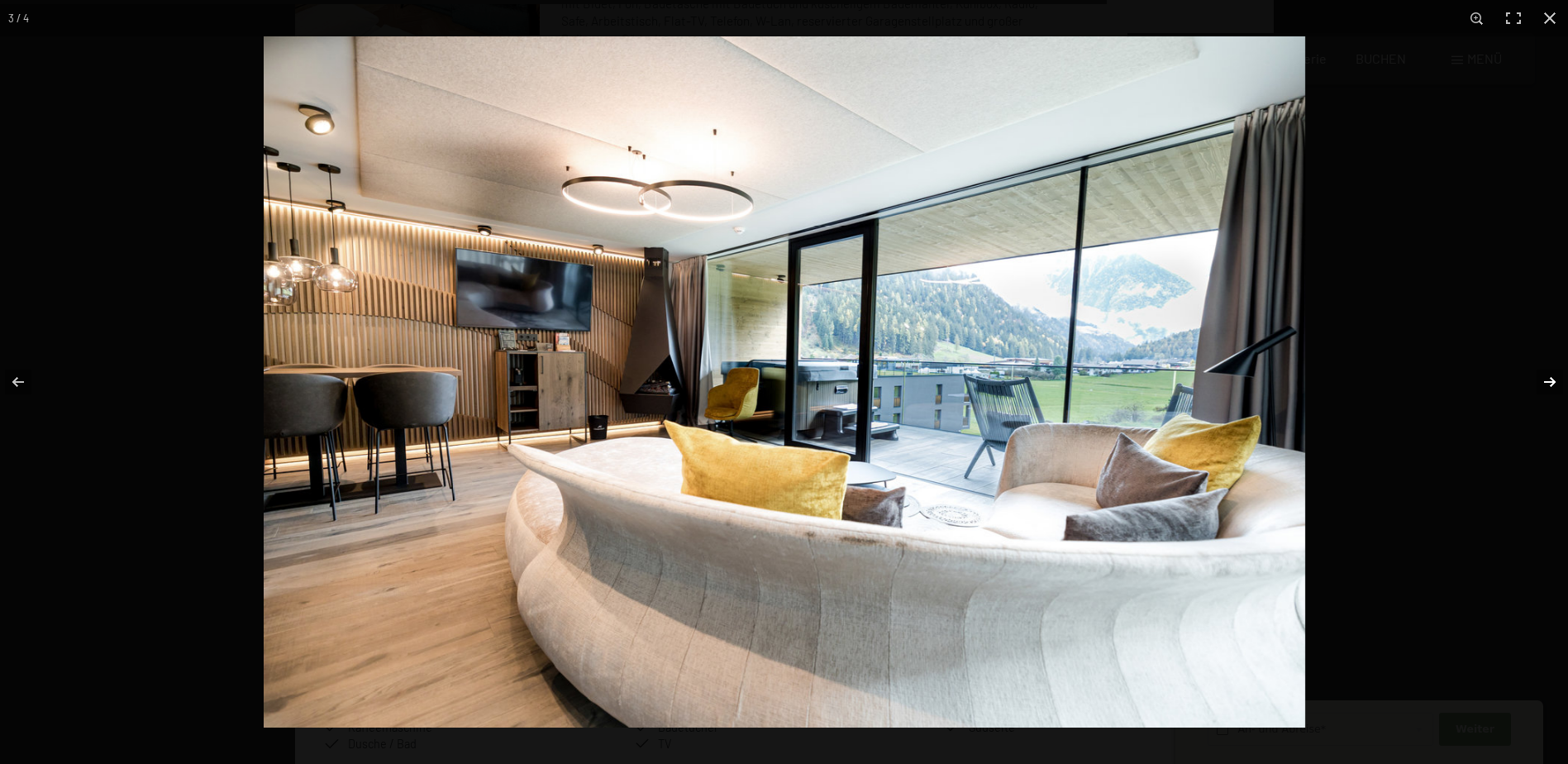
click at [1555, 382] on button "button" at bounding box center [1538, 382] width 58 height 83
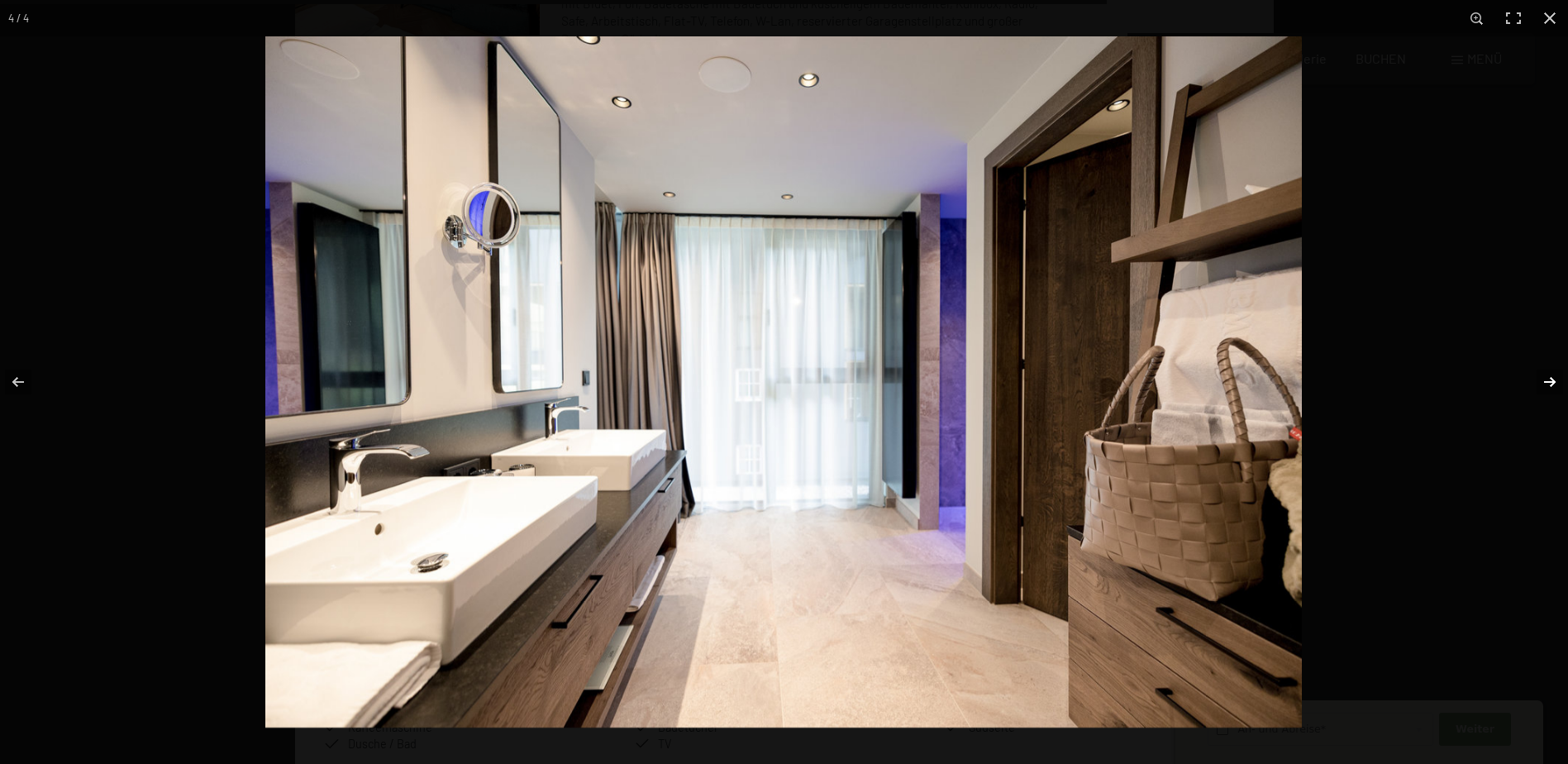
click at [1555, 382] on button "button" at bounding box center [1538, 382] width 58 height 83
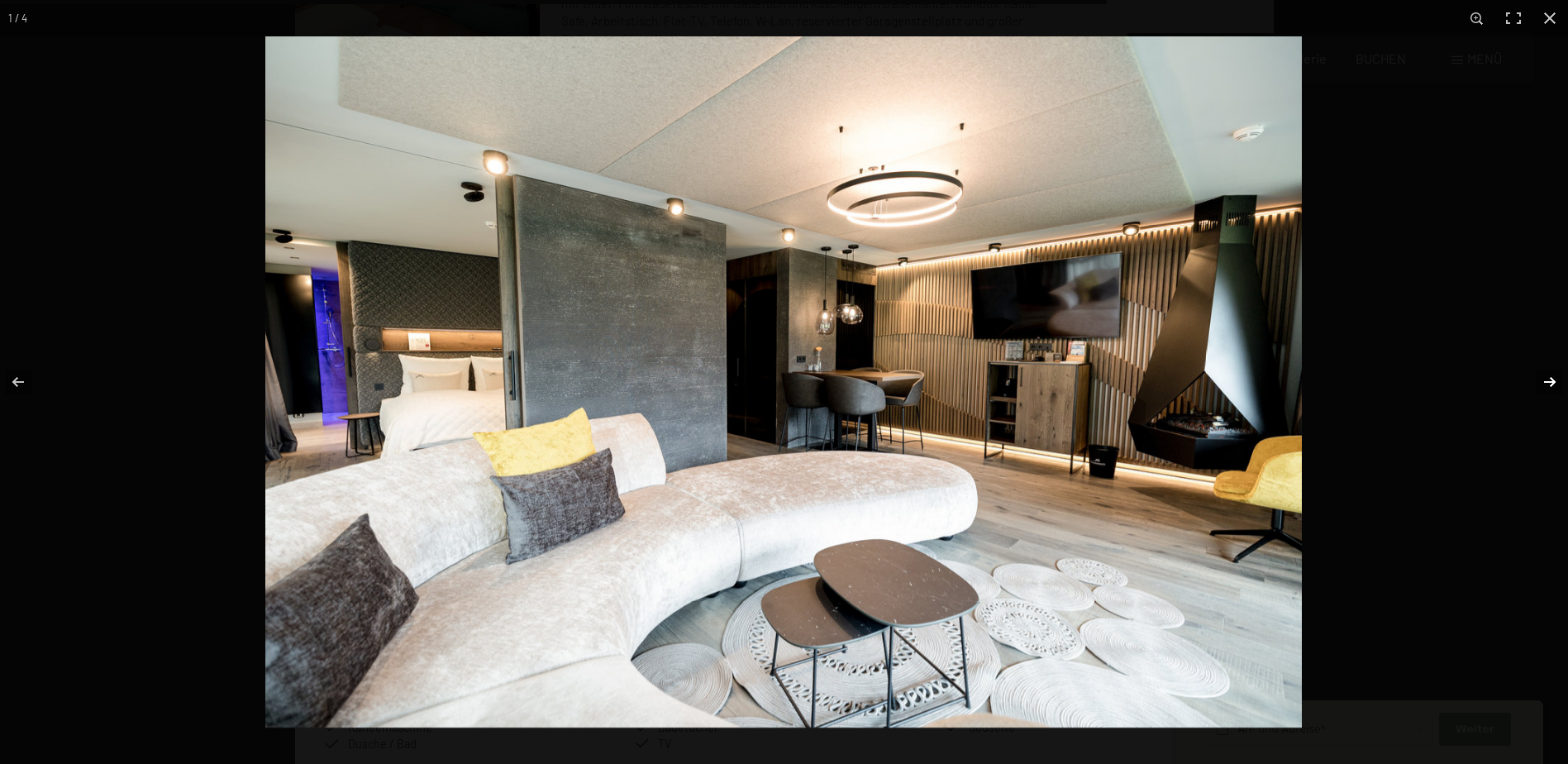
click at [1547, 377] on button "button" at bounding box center [1538, 382] width 58 height 83
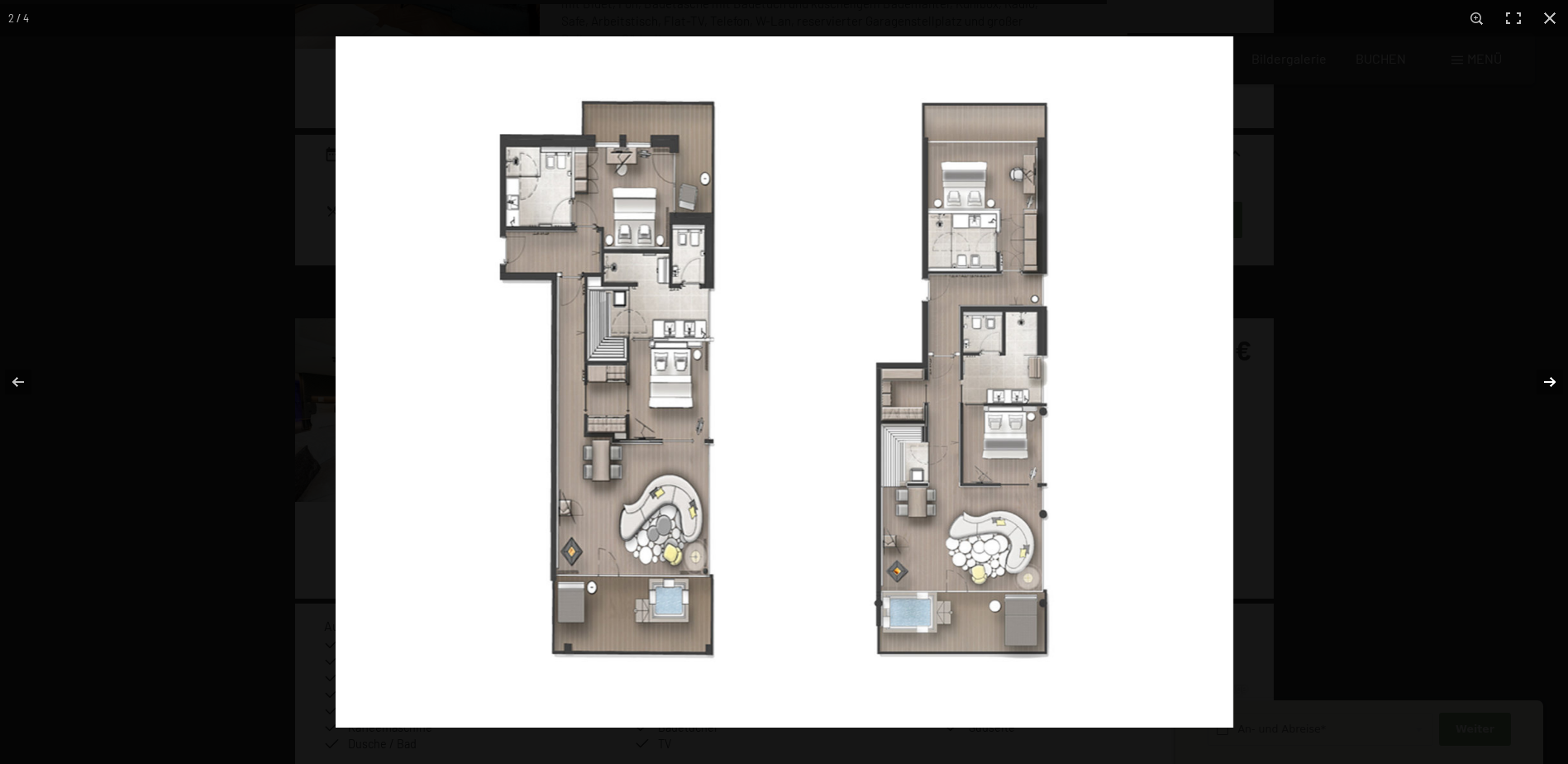
click at [1547, 377] on button "button" at bounding box center [1538, 382] width 58 height 83
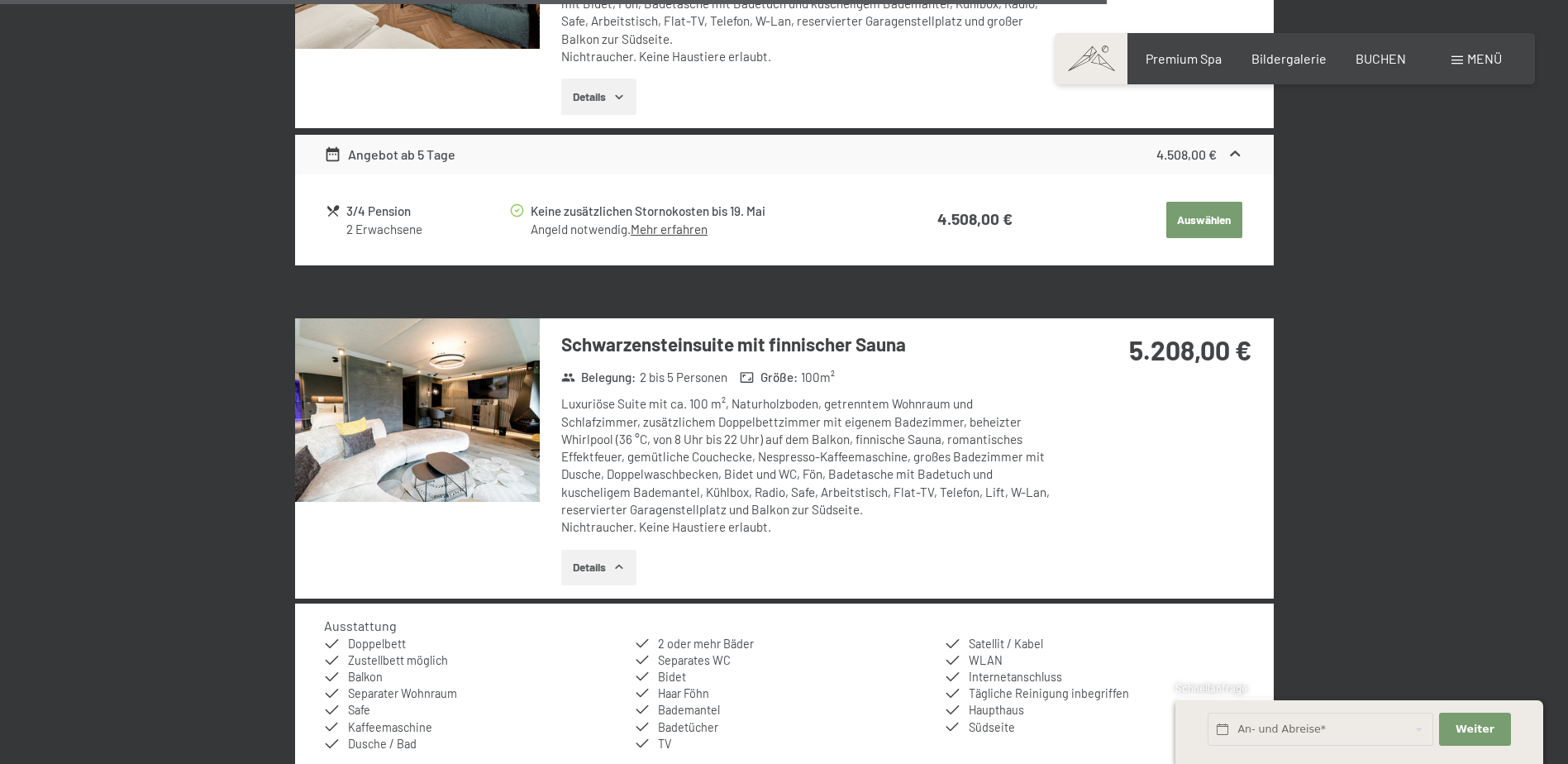
click at [0, 0] on button "button" at bounding box center [0, 0] width 0 height 0
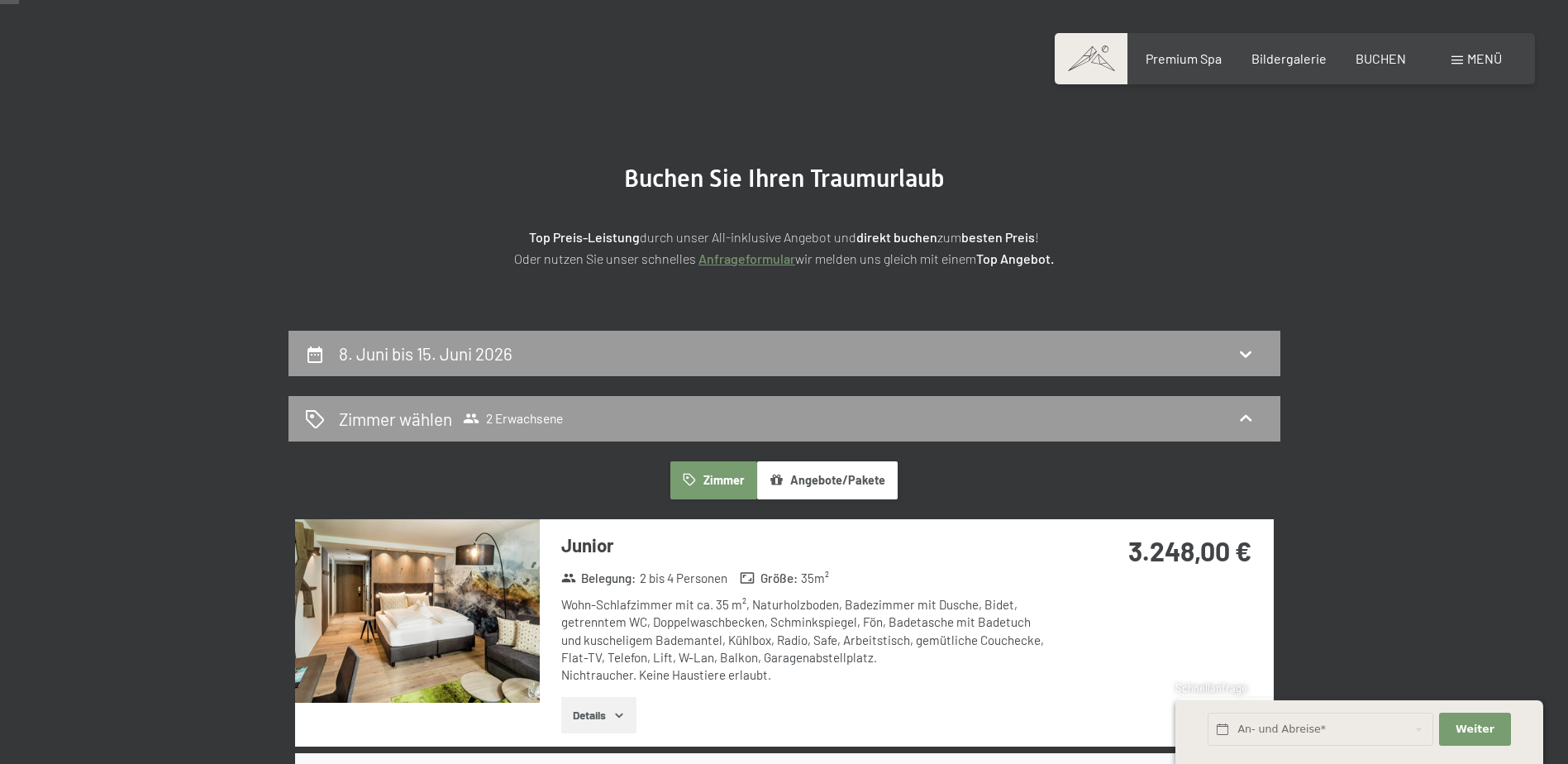
scroll to position [0, 0]
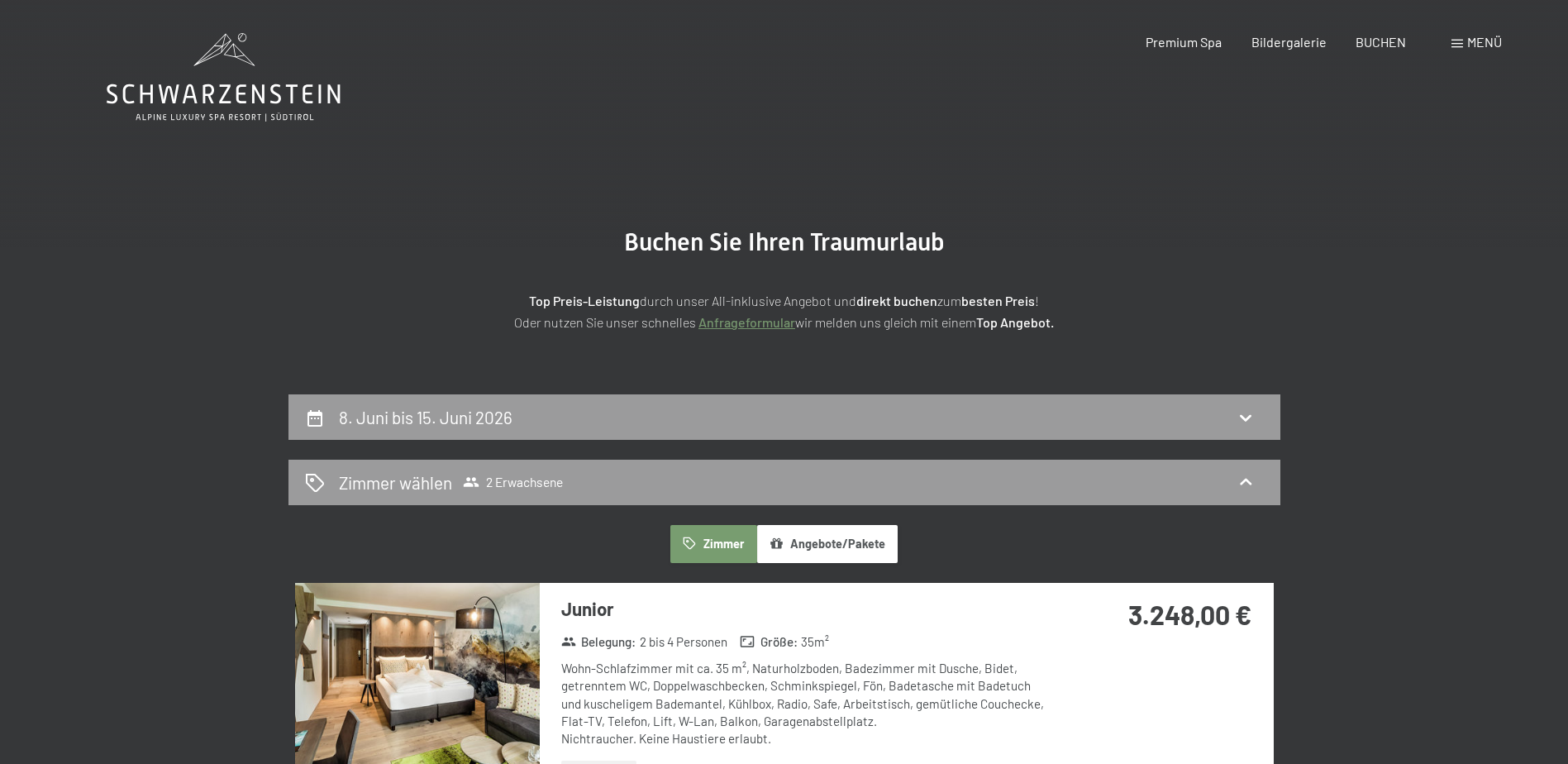
click at [225, 81] on icon at bounding box center [224, 78] width 234 height 89
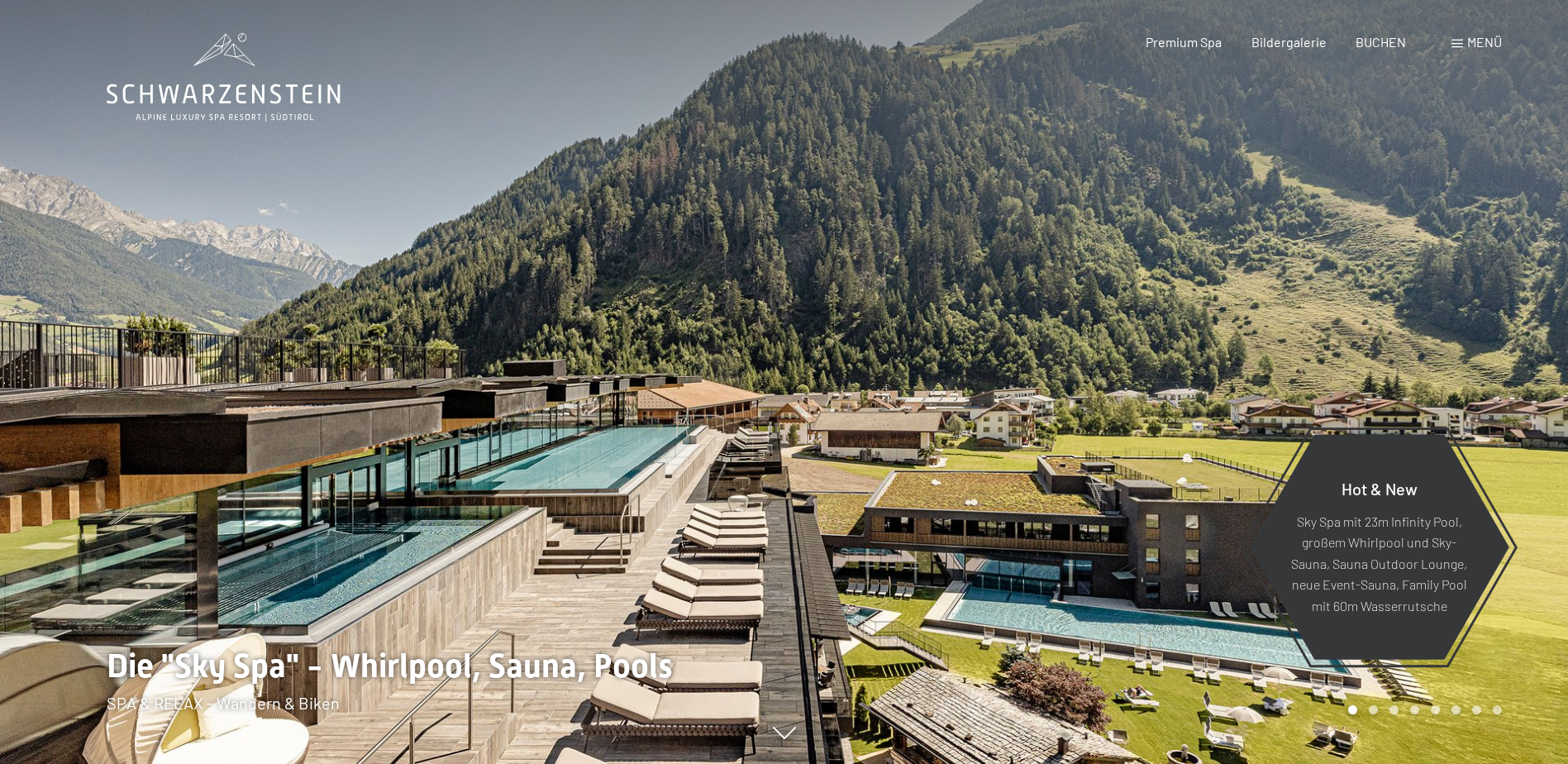
drag, startPoint x: 692, startPoint y: 382, endPoint x: 699, endPoint y: 300, distance: 82.3
click at [699, 300] on div at bounding box center [392, 382] width 784 height 764
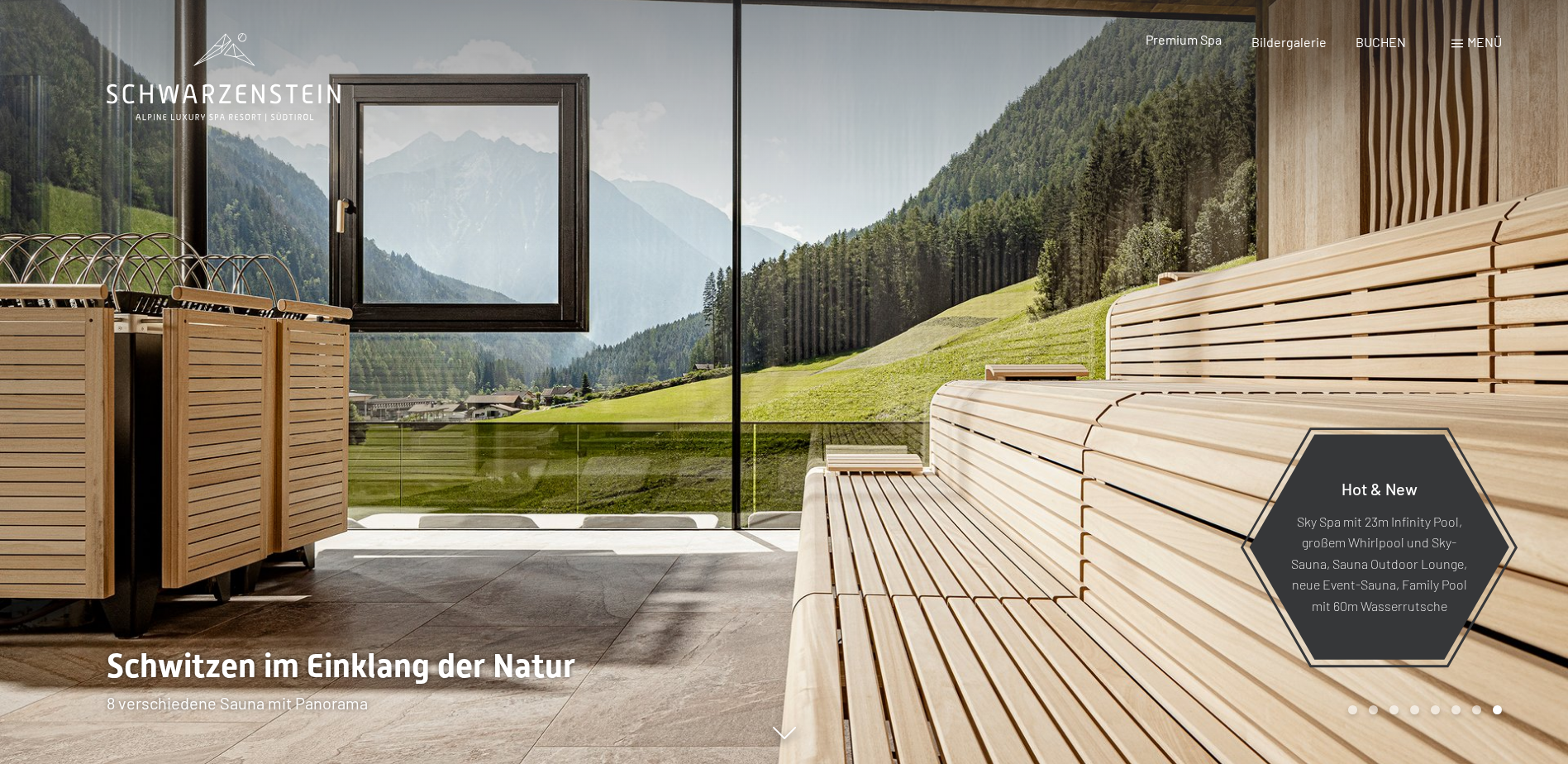
click at [1175, 41] on span "Premium Spa" at bounding box center [1183, 39] width 76 height 16
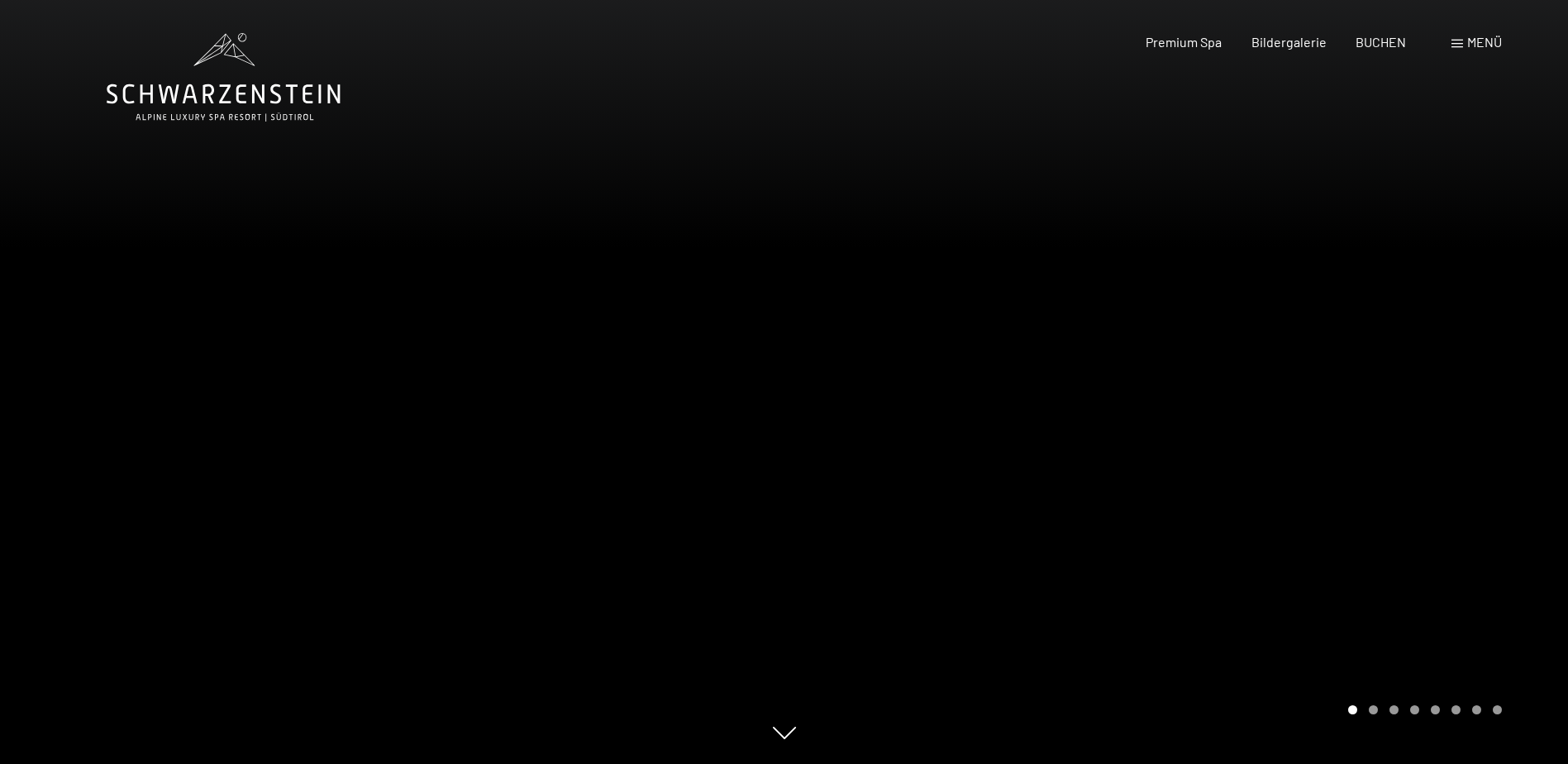
click at [1375, 711] on div "Carousel Page 2" at bounding box center [1373, 710] width 9 height 9
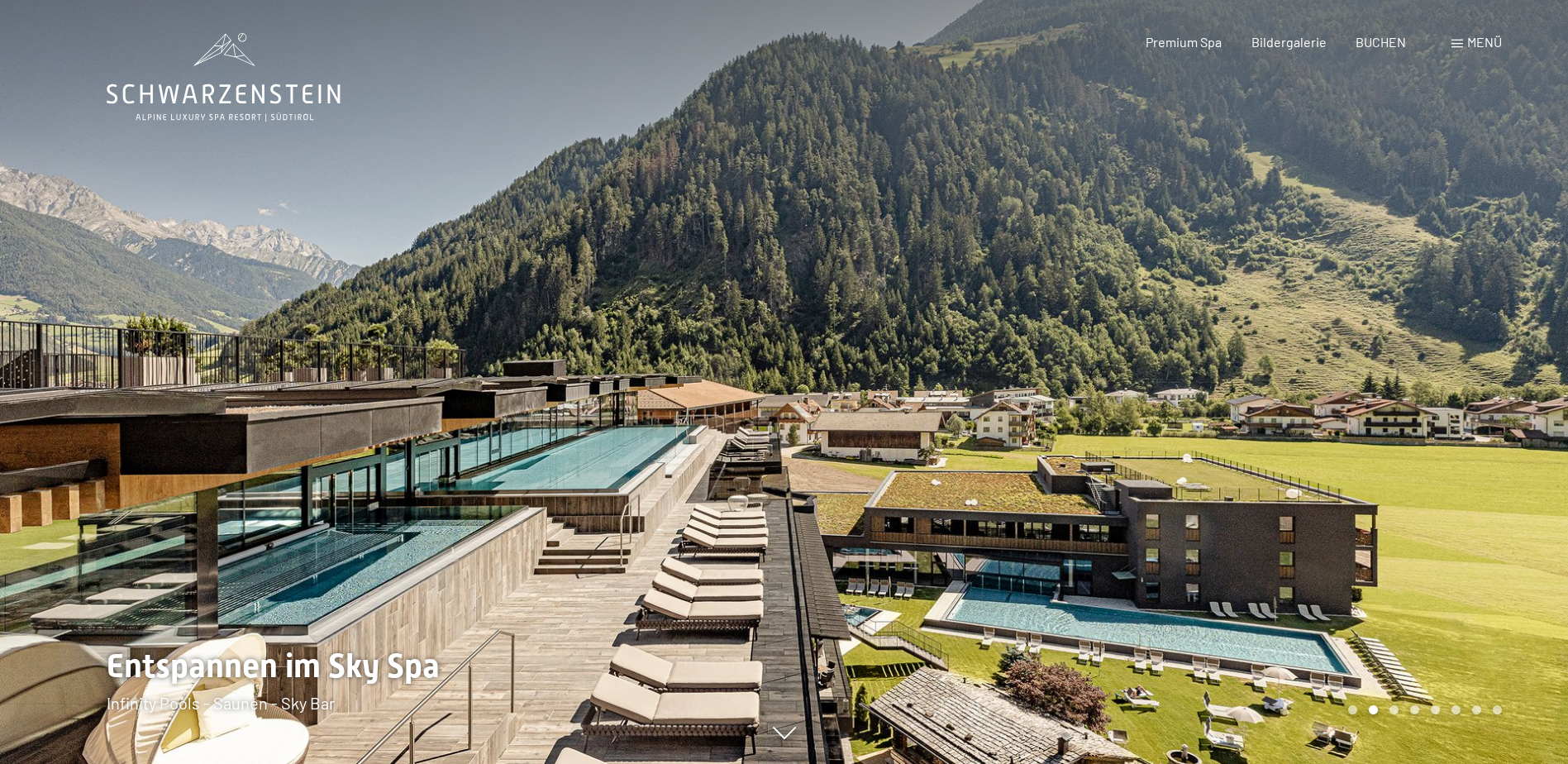
click at [1423, 360] on div at bounding box center [1177, 382] width 784 height 764
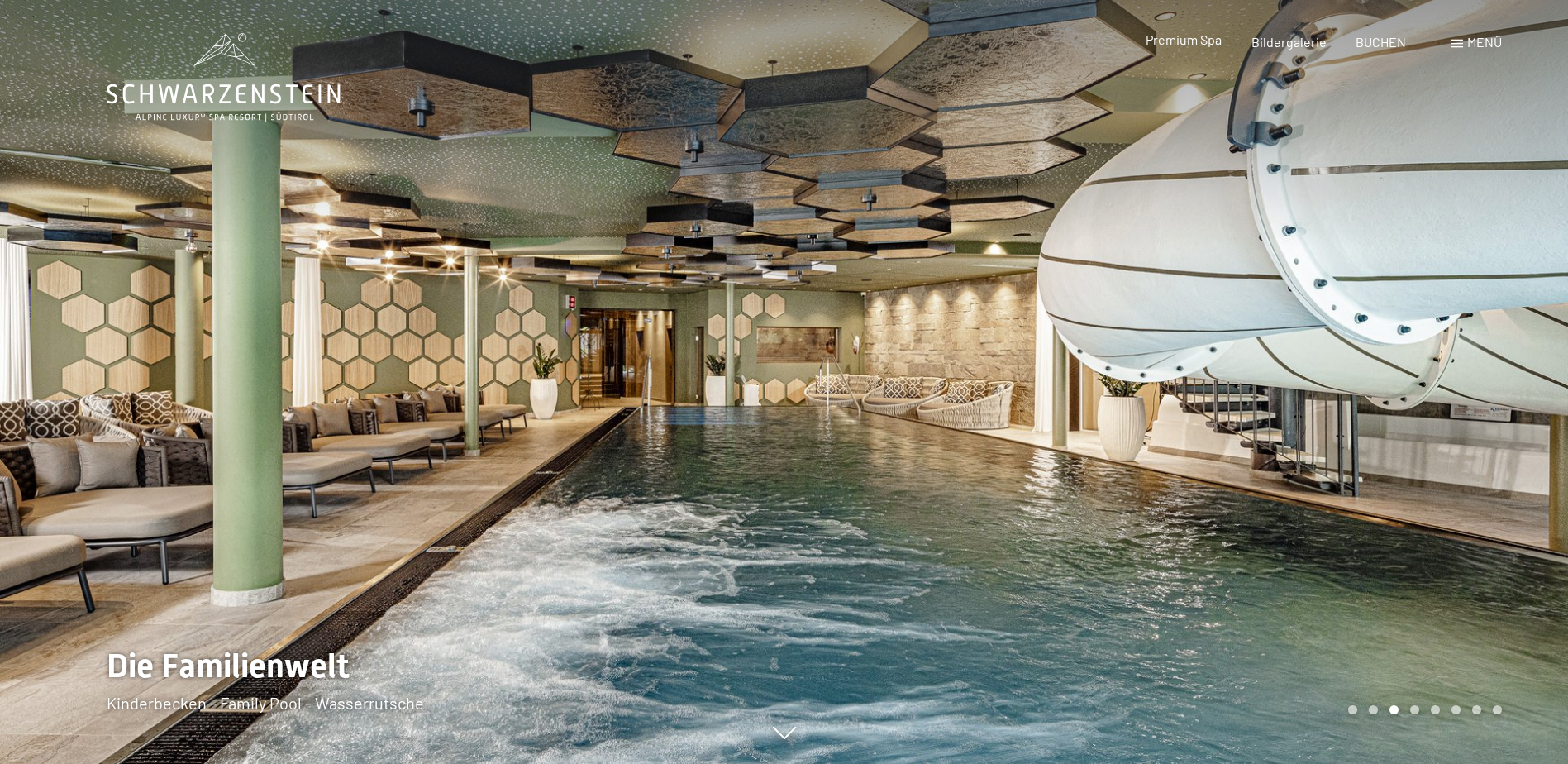
click at [1187, 42] on span "Premium Spa" at bounding box center [1183, 39] width 76 height 16
